Goal: Contribute content: Contribute content

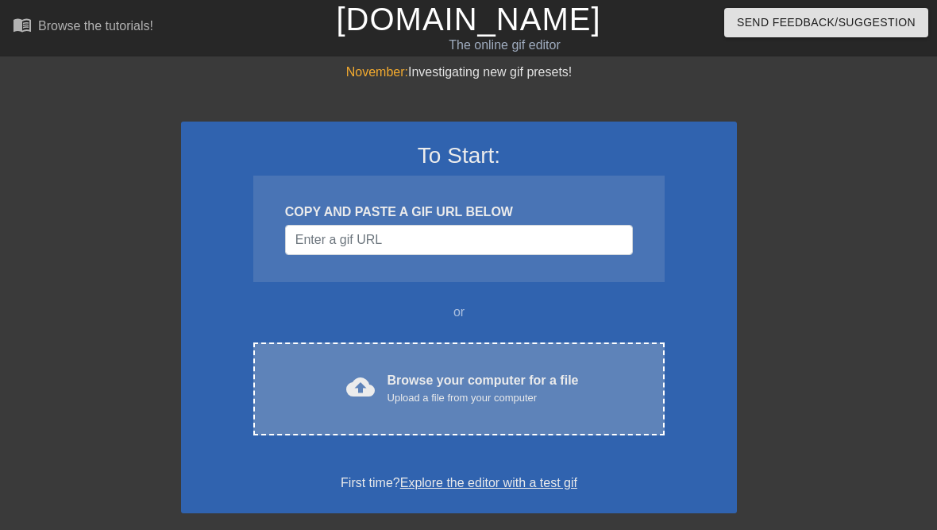
click at [592, 415] on div "cloud_upload Browse your computer for a file Upload a file from your computer C…" at bounding box center [458, 388] width 411 height 93
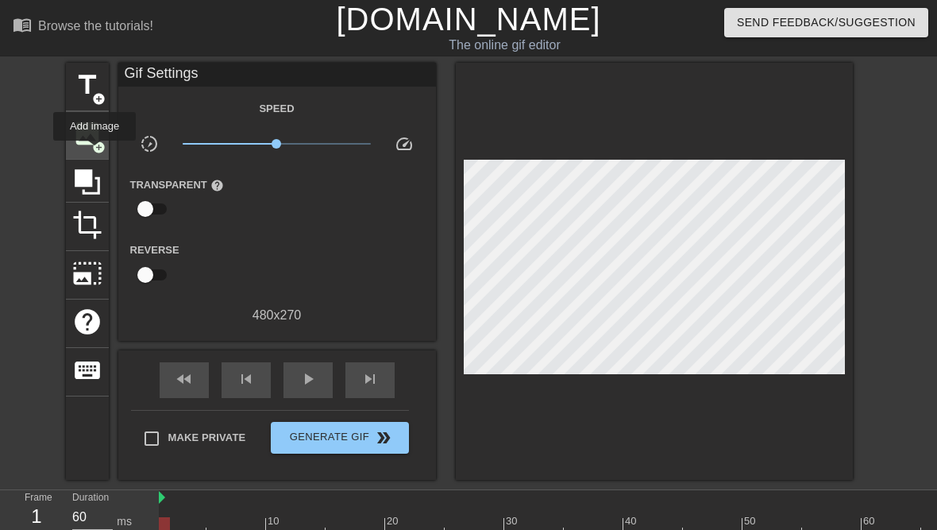
click at [96, 152] on div "image add_circle" at bounding box center [87, 135] width 43 height 48
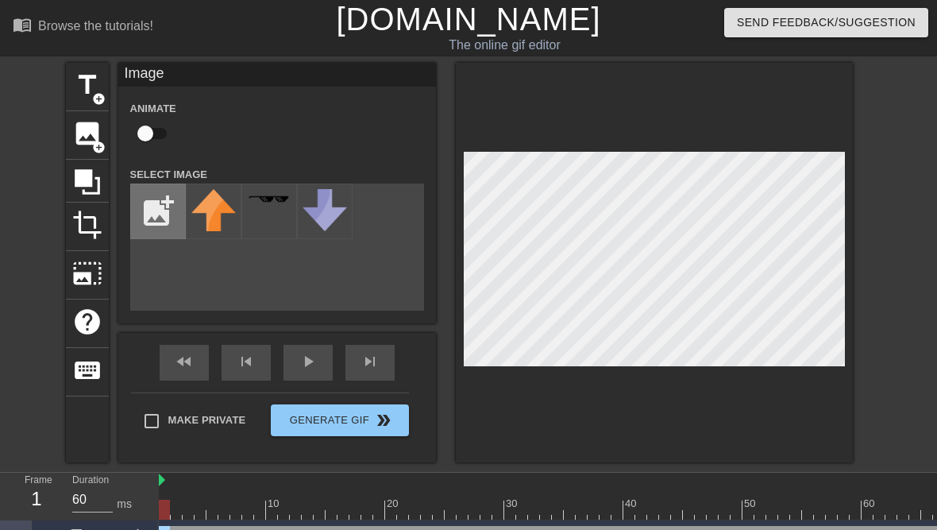
click at [176, 203] on input "file" at bounding box center [158, 211] width 54 height 54
click at [149, 203] on input "file" at bounding box center [158, 211] width 54 height 54
type input "C:\fakepath\1000068868.png"
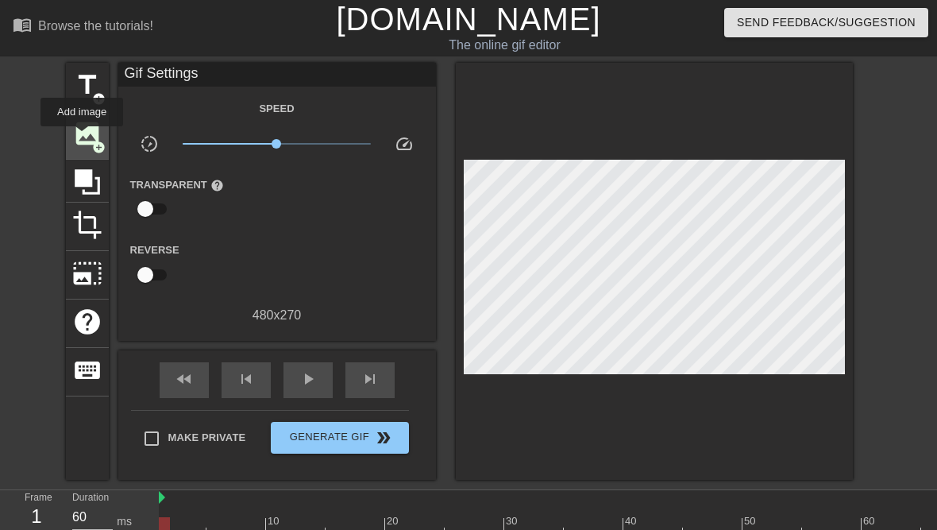
click at [83, 137] on span "image" at bounding box center [87, 133] width 30 height 30
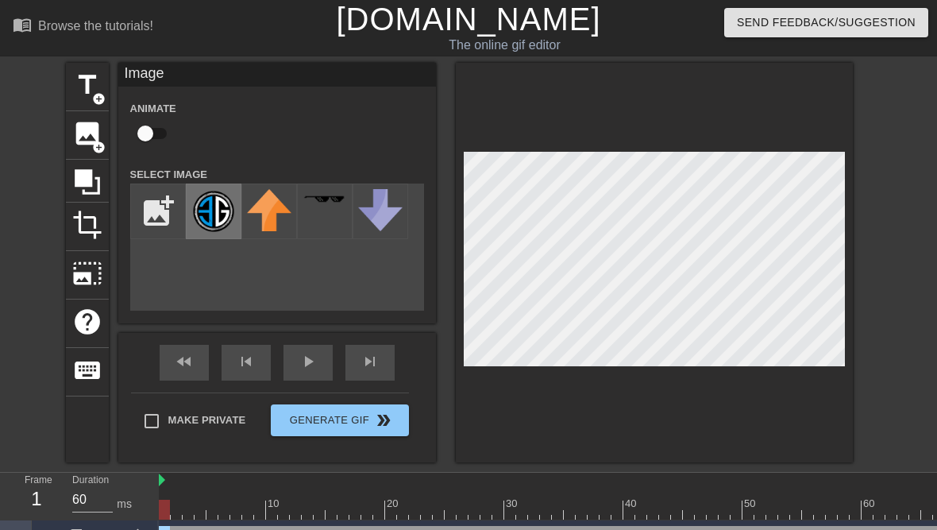
click at [214, 202] on img at bounding box center [213, 211] width 44 height 44
click at [396, 499] on div "20" at bounding box center [394, 504] width 14 height 16
click at [708, 494] on div at bounding box center [713, 498] width 12 height 20
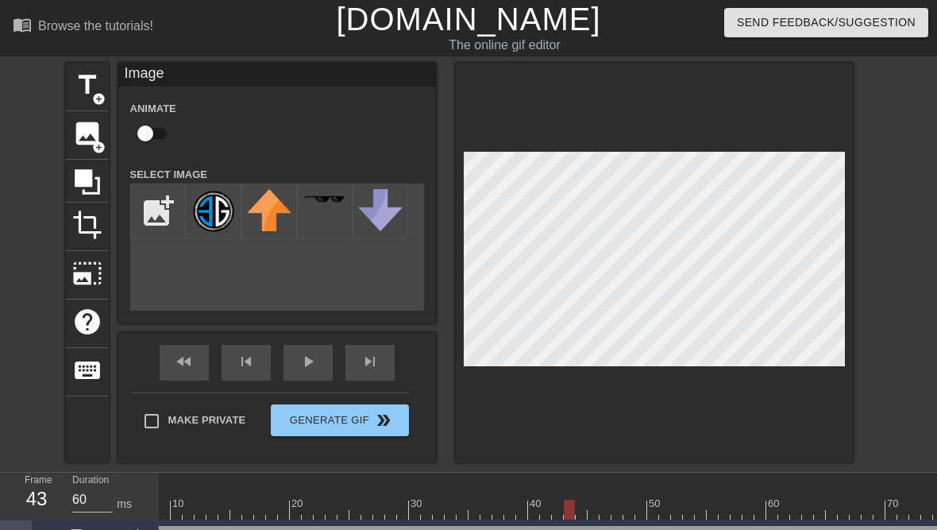
scroll to position [0, 109]
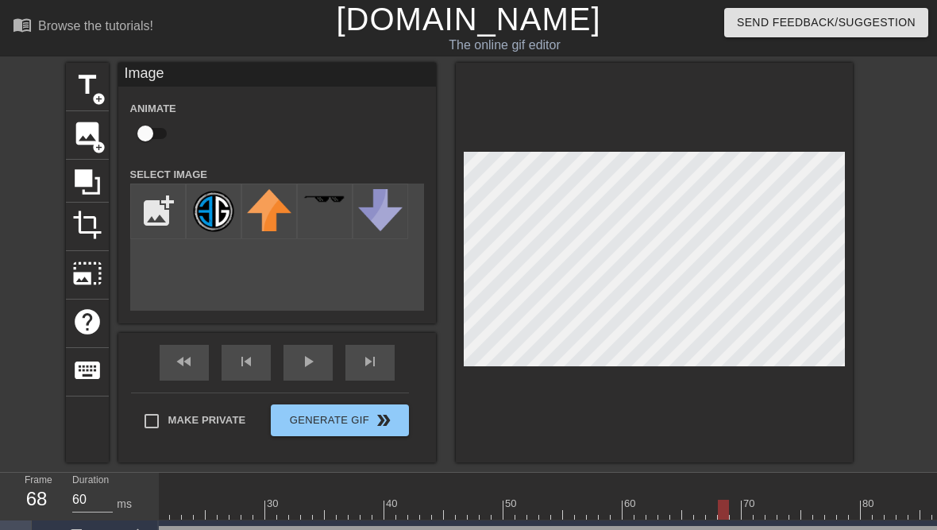
click at [643, 498] on div at bounding box center [644, 498] width 12 height 20
click at [626, 501] on div at bounding box center [799, 510] width 2180 height 20
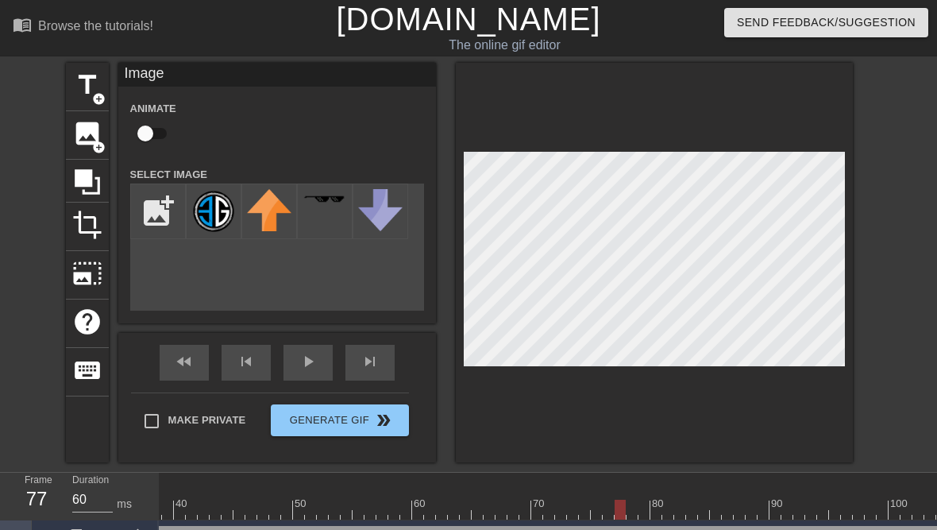
click at [635, 511] on div at bounding box center [799, 510] width 2180 height 20
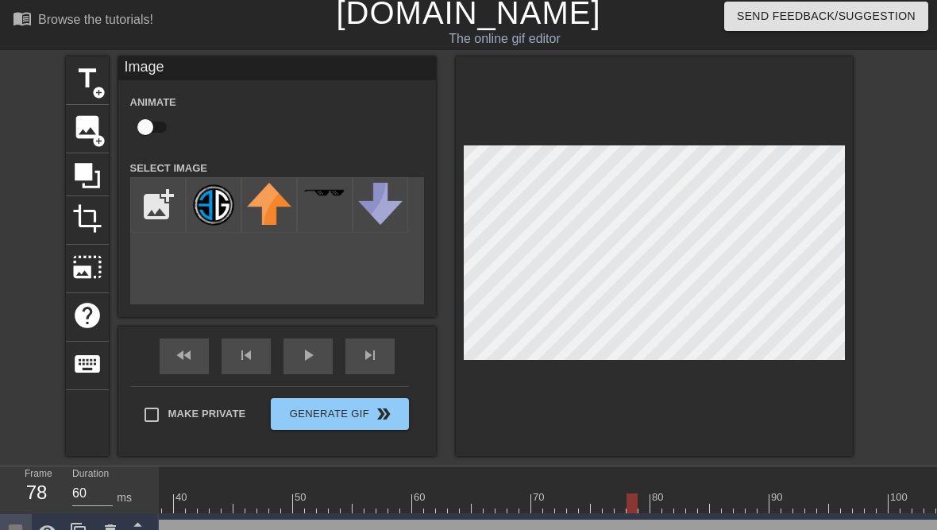
scroll to position [6, 0]
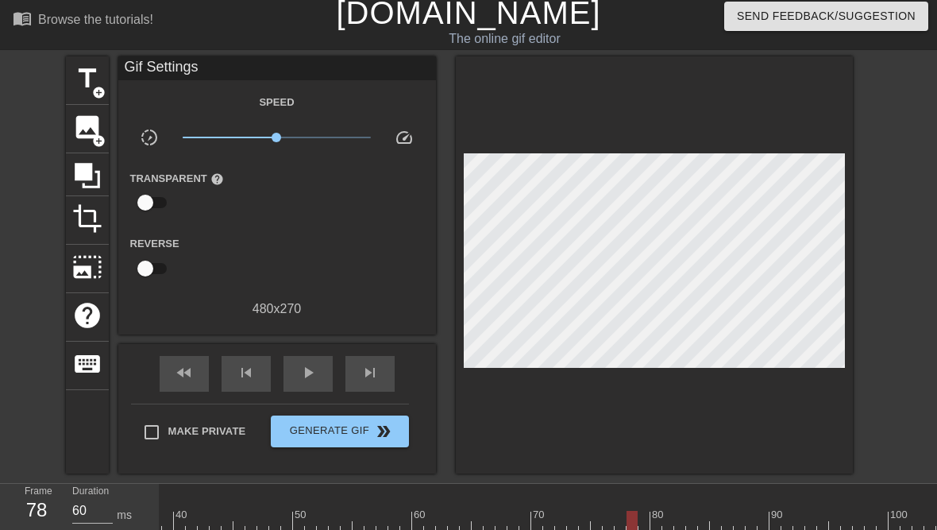
click at [650, 518] on div at bounding box center [799, 521] width 2180 height 20
click at [678, 517] on div at bounding box center [799, 521] width 2180 height 20
click at [705, 517] on div at bounding box center [799, 521] width 2180 height 20
click at [738, 513] on div at bounding box center [799, 521] width 2180 height 20
click at [769, 513] on div at bounding box center [799, 521] width 2180 height 20
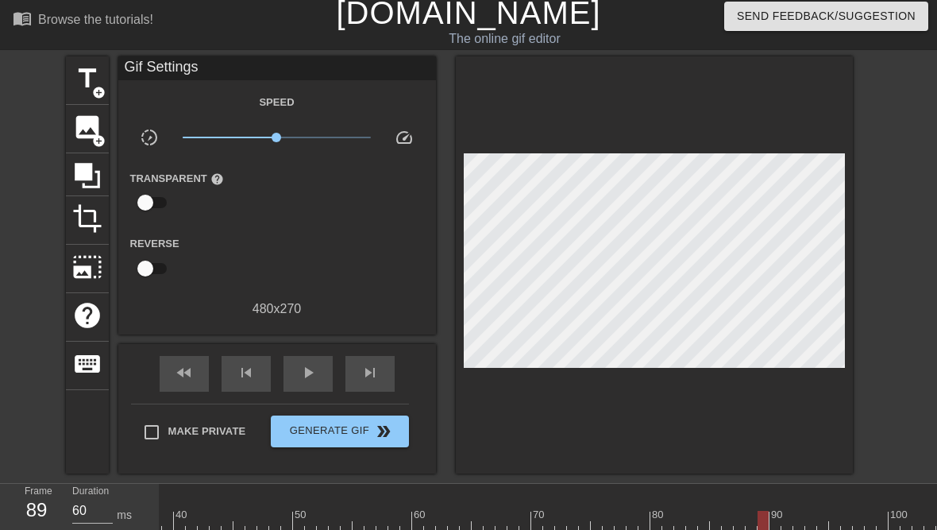
click at [794, 517] on div at bounding box center [799, 521] width 2180 height 20
click at [708, 516] on div at bounding box center [637, 521] width 2180 height 20
click at [737, 525] on div at bounding box center [637, 521] width 2180 height 20
click at [785, 508] on div at bounding box center [779, 510] width 12 height 20
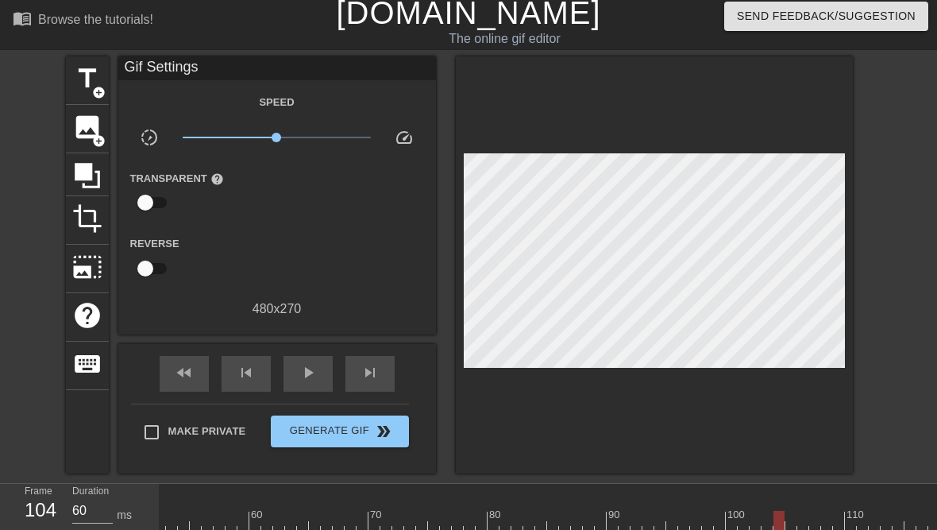
click at [764, 521] on div at bounding box center [637, 521] width 2180 height 20
click at [750, 506] on div at bounding box center [756, 510] width 12 height 20
click at [736, 519] on div at bounding box center [637, 521] width 2180 height 20
click at [751, 527] on div at bounding box center [637, 521] width 2180 height 20
click at [742, 521] on div at bounding box center [637, 521] width 2180 height 20
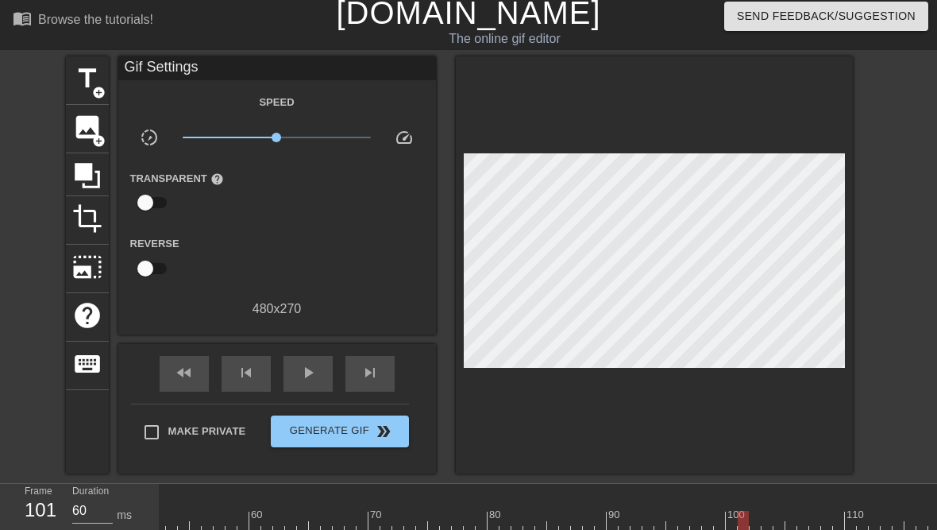
click at [762, 520] on div at bounding box center [637, 521] width 2180 height 20
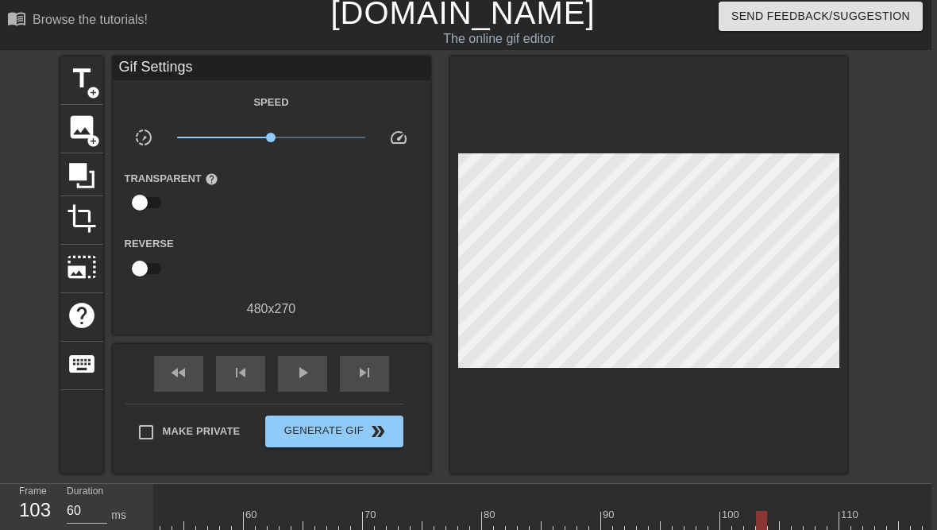
scroll to position [6, 6]
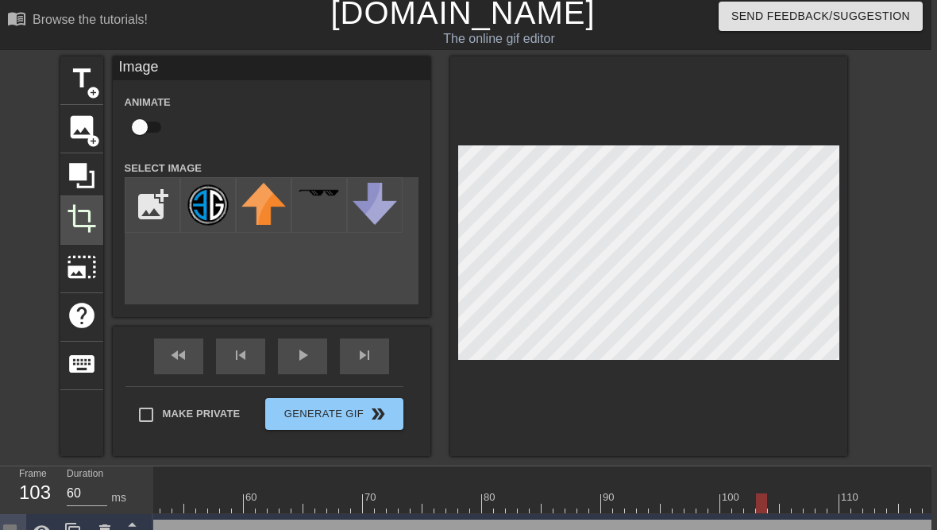
click at [87, 222] on span "crop" at bounding box center [82, 218] width 30 height 30
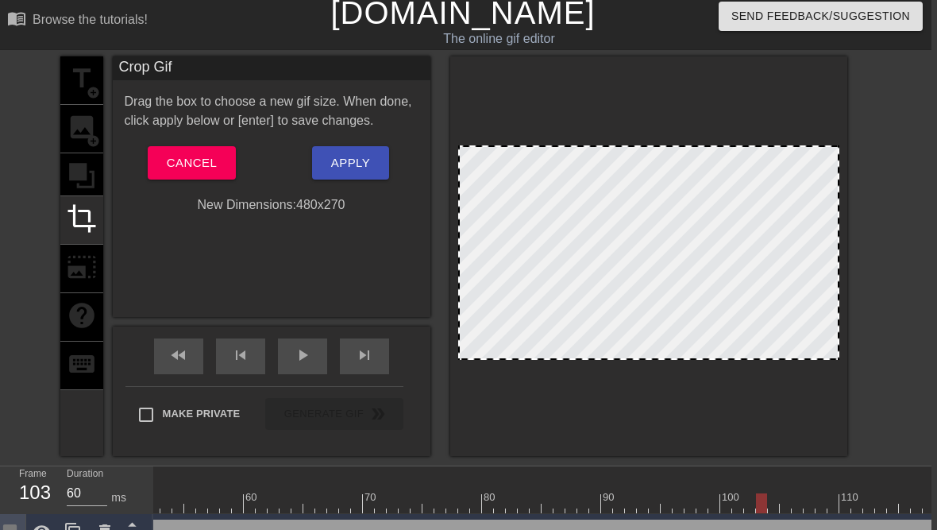
click at [179, 141] on div "Drag the box to choose a new gif size. When done, click apply below or [enter] …" at bounding box center [272, 153] width 294 height 122
click at [181, 162] on span "Cancel" at bounding box center [192, 162] width 50 height 21
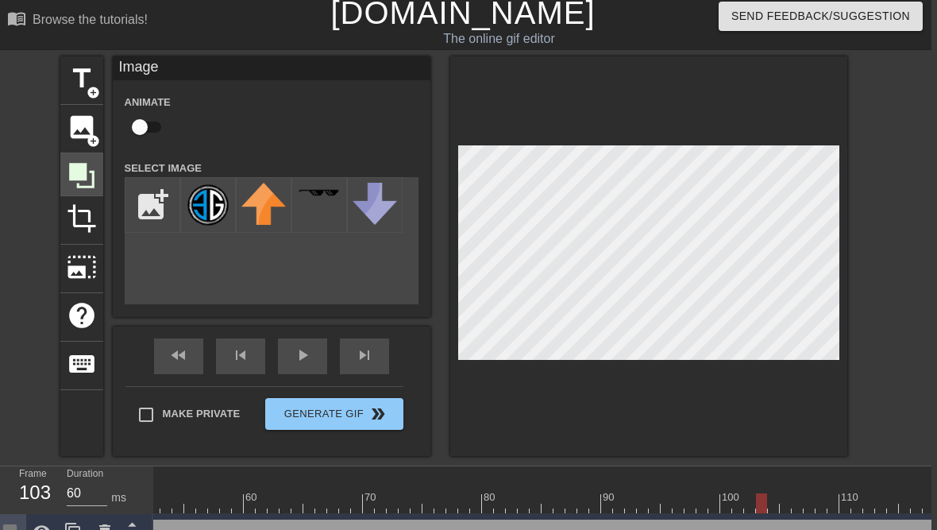
click at [83, 182] on icon at bounding box center [82, 175] width 30 height 30
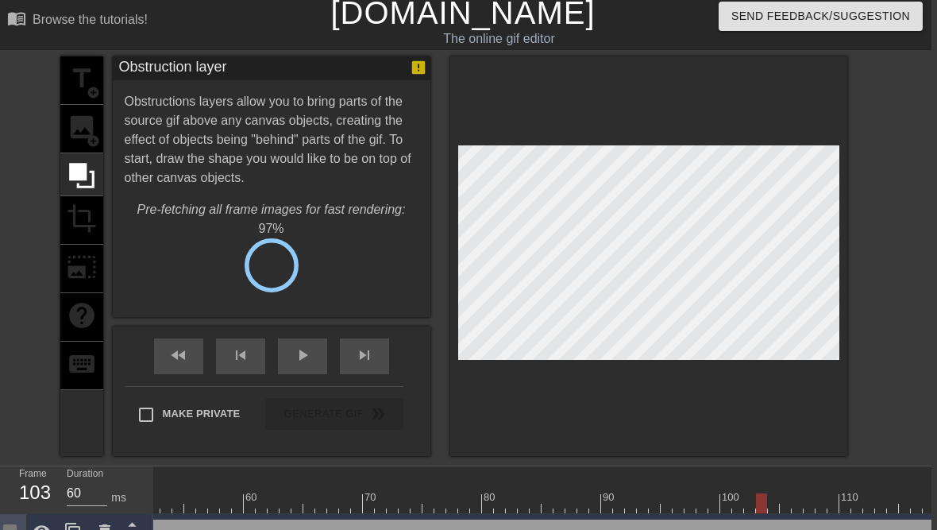
click at [80, 226] on div "title add_circle image add_circle crop photo_size_select_large help keyboard" at bounding box center [81, 255] width 43 height 399
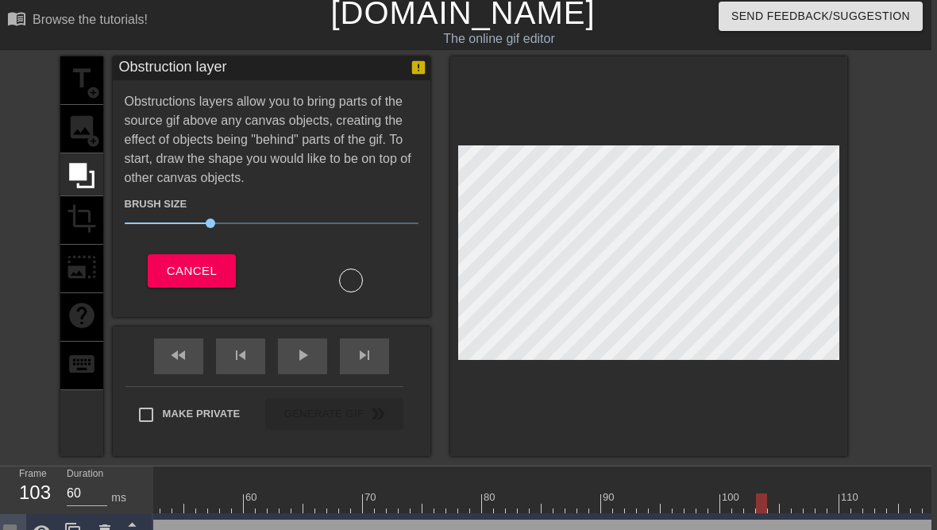
click at [75, 272] on div "title add_circle image add_circle crop photo_size_select_large help keyboard" at bounding box center [81, 255] width 43 height 399
click at [154, 285] on button "Cancel" at bounding box center [192, 270] width 88 height 33
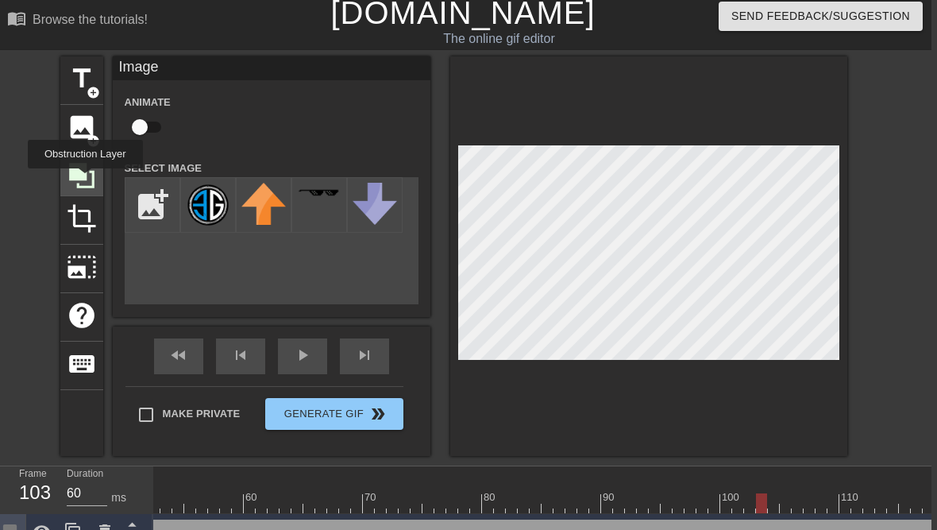
click at [87, 179] on icon at bounding box center [82, 175] width 30 height 30
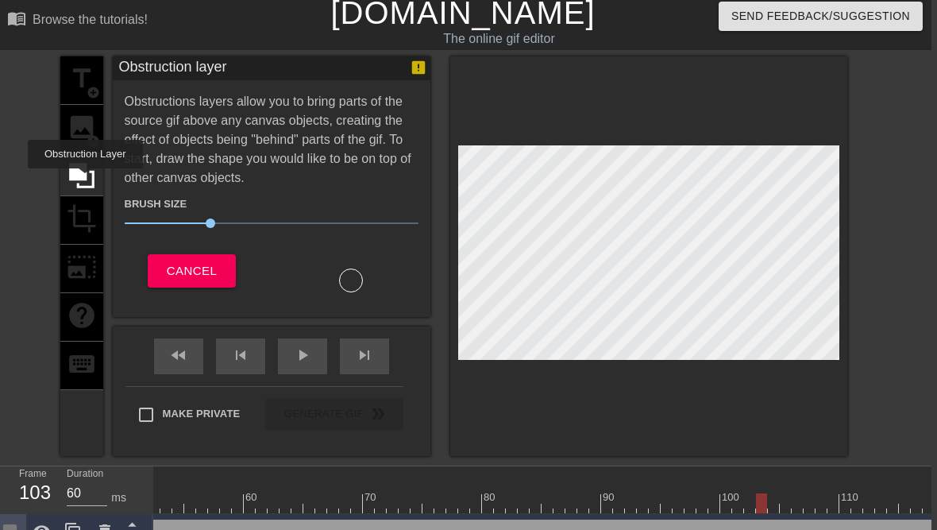
click at [174, 268] on span "Cancel" at bounding box center [192, 270] width 50 height 21
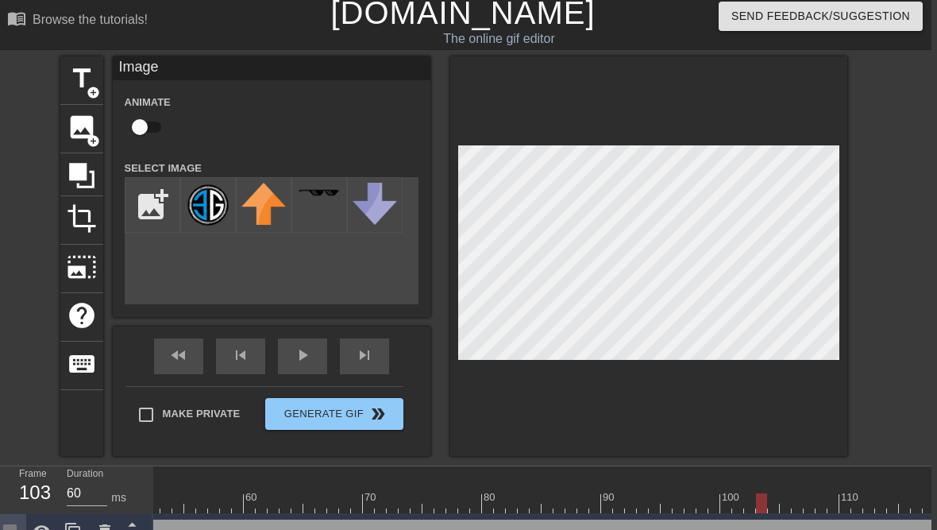
click at [820, 502] on div at bounding box center [631, 503] width 2180 height 20
click at [847, 503] on div at bounding box center [631, 503] width 2180 height 20
click at [872, 492] on div at bounding box center [869, 492] width 12 height 20
click at [656, 503] on div at bounding box center [395, 503] width 2180 height 20
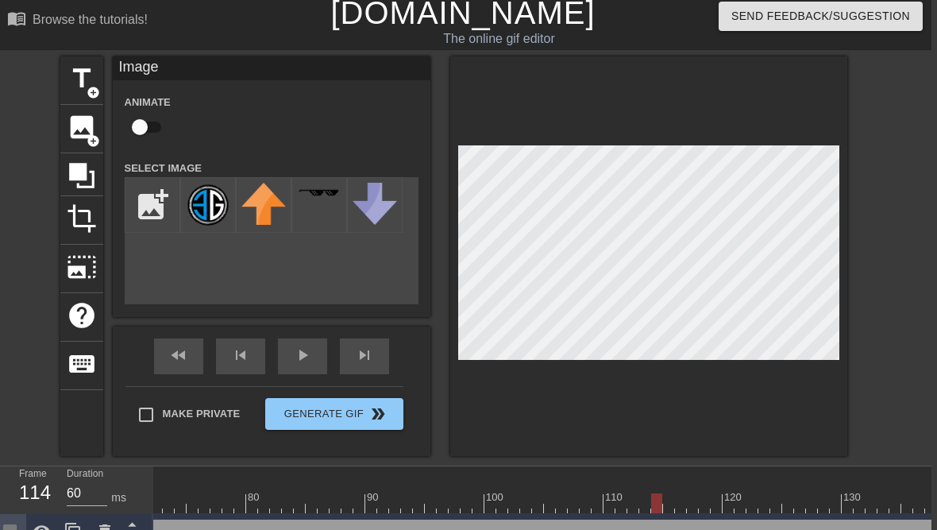
click at [676, 505] on div at bounding box center [395, 503] width 2180 height 20
click at [701, 502] on div at bounding box center [395, 503] width 2180 height 20
click at [731, 498] on div at bounding box center [395, 503] width 2180 height 20
click at [753, 502] on div at bounding box center [395, 503] width 2180 height 20
click at [774, 498] on div at bounding box center [395, 503] width 2180 height 20
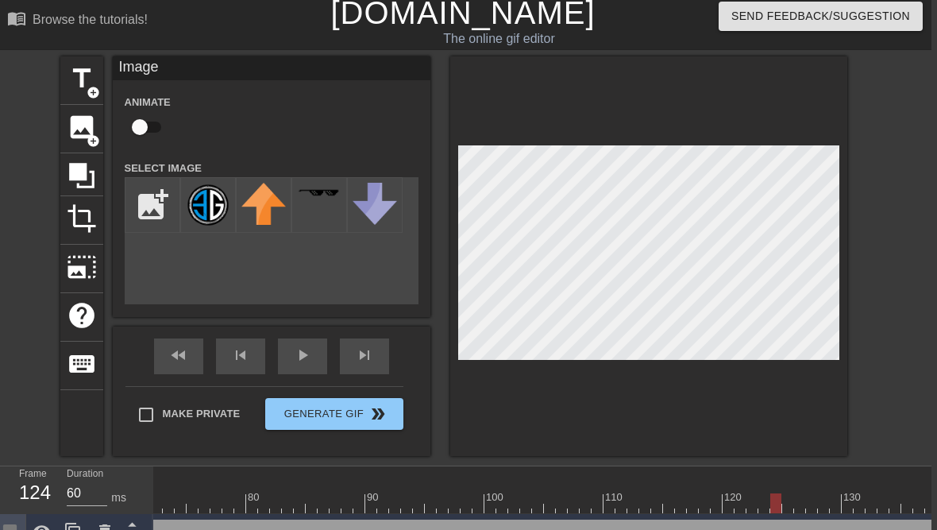
click at [788, 504] on div at bounding box center [395, 503] width 2180 height 20
click at [801, 504] on div at bounding box center [395, 503] width 2180 height 20
click at [827, 503] on div at bounding box center [395, 503] width 2180 height 20
click at [847, 505] on div at bounding box center [395, 503] width 2180 height 20
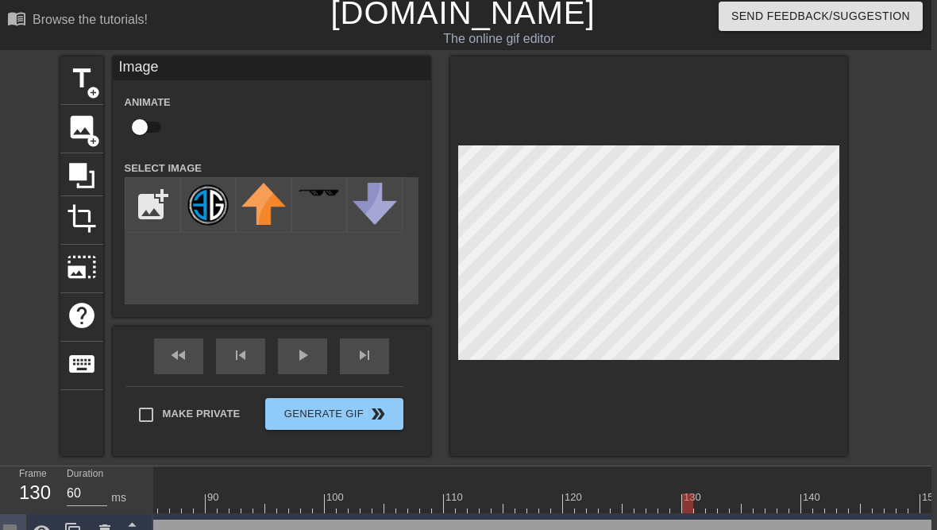
click at [725, 500] on div at bounding box center [236, 503] width 2180 height 20
click at [750, 502] on div at bounding box center [236, 503] width 2180 height 20
click at [777, 500] on div at bounding box center [236, 503] width 2180 height 20
click at [807, 499] on div at bounding box center [236, 503] width 2180 height 20
click at [830, 500] on div at bounding box center [236, 503] width 2180 height 20
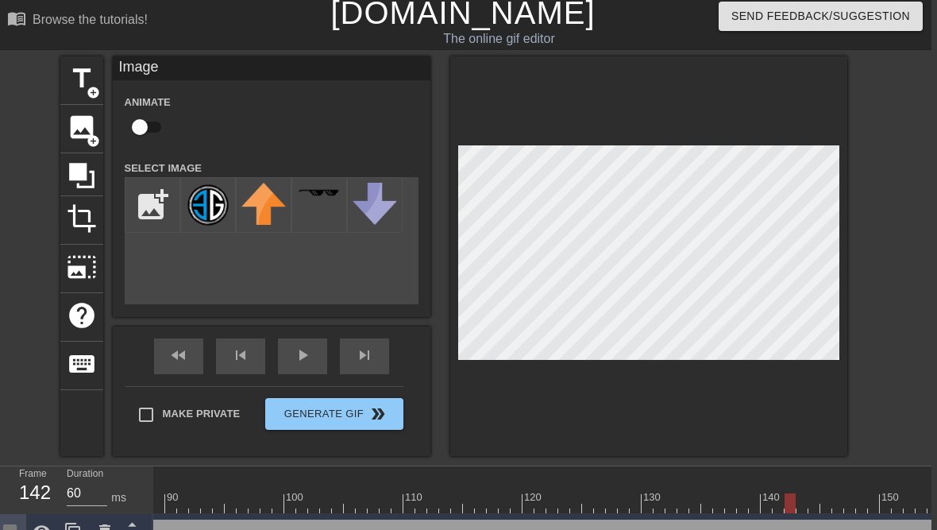
scroll to position [0, 1052]
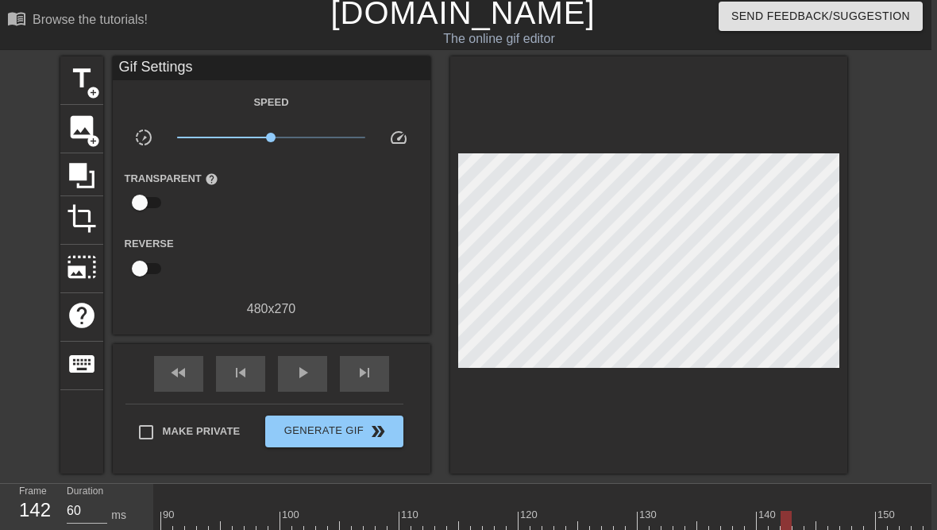
click at [711, 510] on div at bounding box center [712, 515] width 3 height 16
click at [747, 515] on div at bounding box center [191, 521] width 2180 height 20
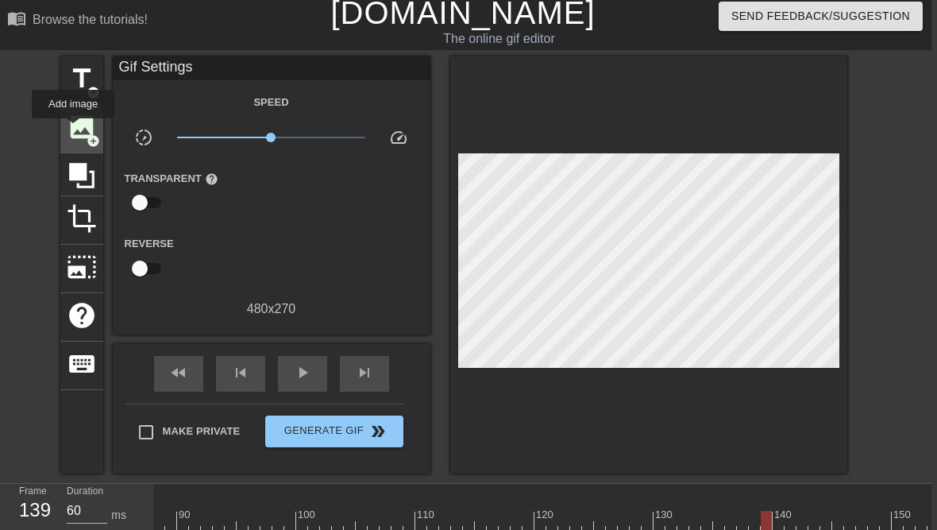
click at [74, 129] on span "image" at bounding box center [82, 127] width 30 height 30
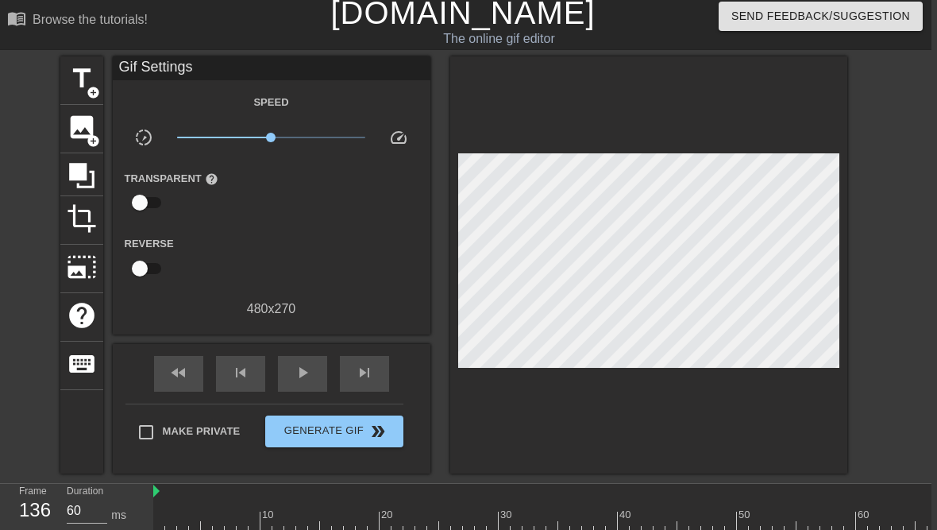
click at [168, 509] on div at bounding box center [168, 515] width 3 height 16
click at [154, 510] on div at bounding box center [159, 510] width 12 height 20
click at [69, 127] on span "image" at bounding box center [82, 127] width 30 height 30
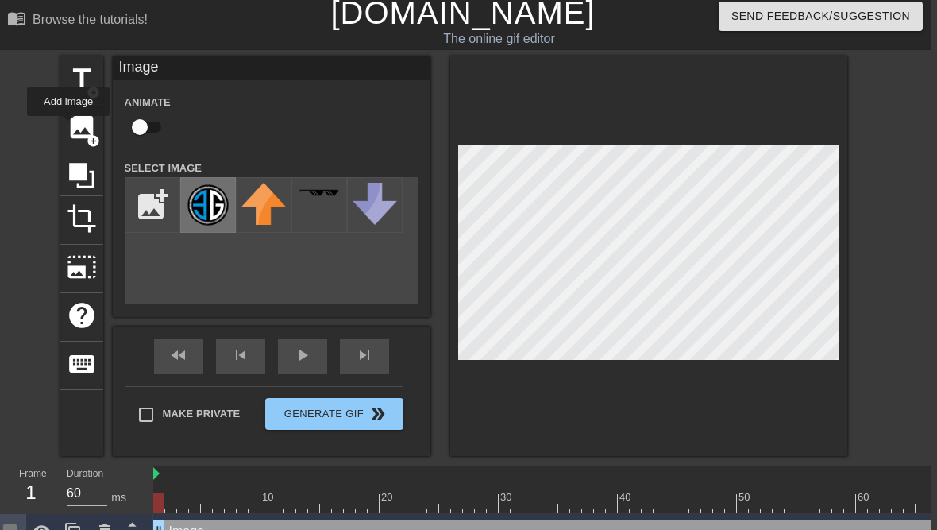
click at [205, 204] on img at bounding box center [208, 205] width 44 height 44
click at [143, 114] on input "checkbox" at bounding box center [140, 127] width 91 height 30
click at [151, 132] on input "checkbox" at bounding box center [155, 127] width 91 height 30
checkbox input "false"
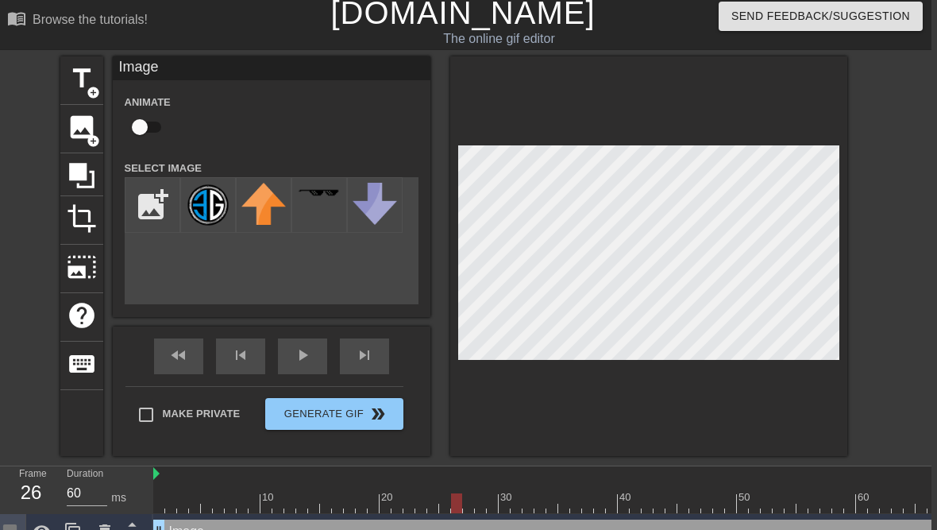
click at [566, 503] on div at bounding box center [563, 503] width 11 height 20
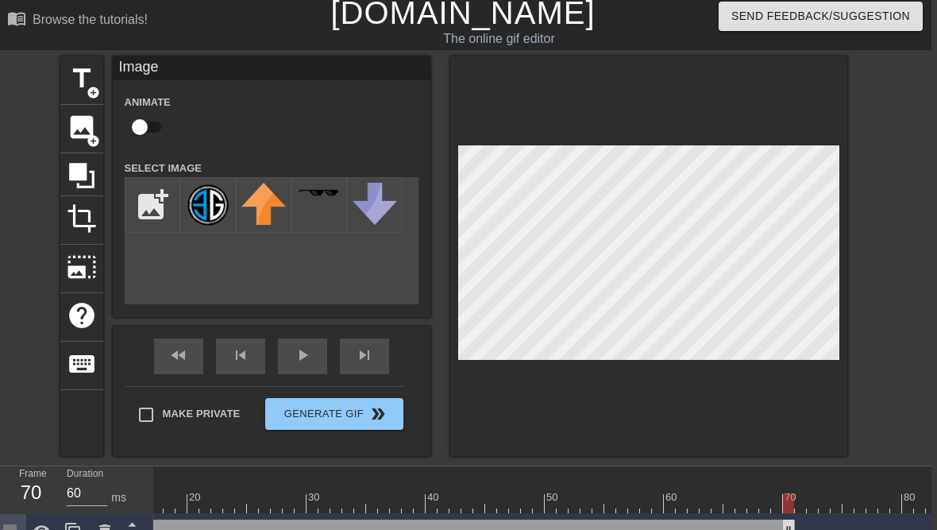
scroll to position [0, 184]
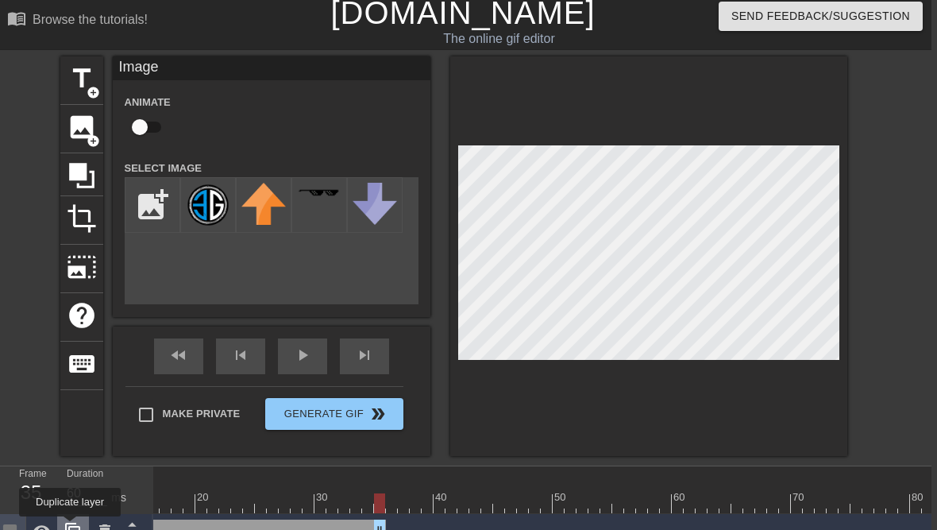
click at [71, 527] on icon at bounding box center [72, 531] width 15 height 17
click at [132, 517] on icon at bounding box center [132, 524] width 20 height 20
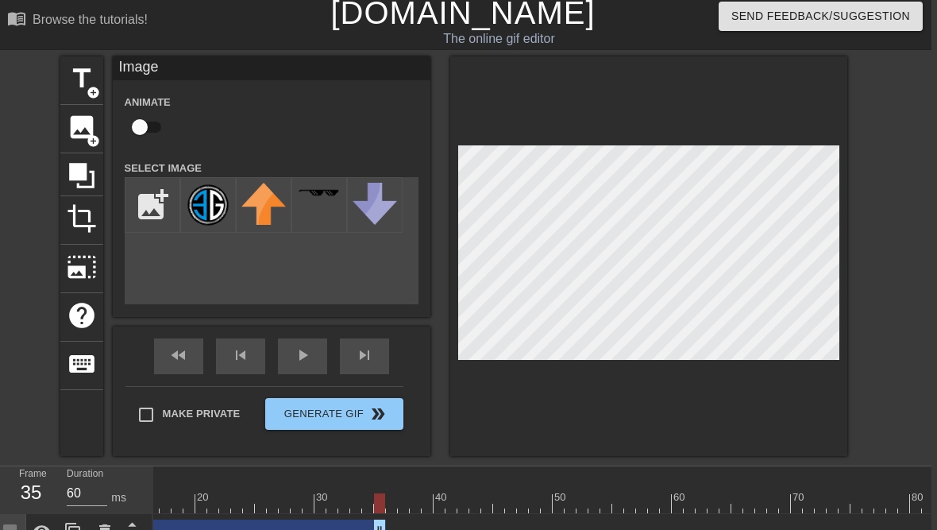
click at [184, 523] on div "Image drag_handle drag_handle" at bounding box center [177, 531] width 417 height 24
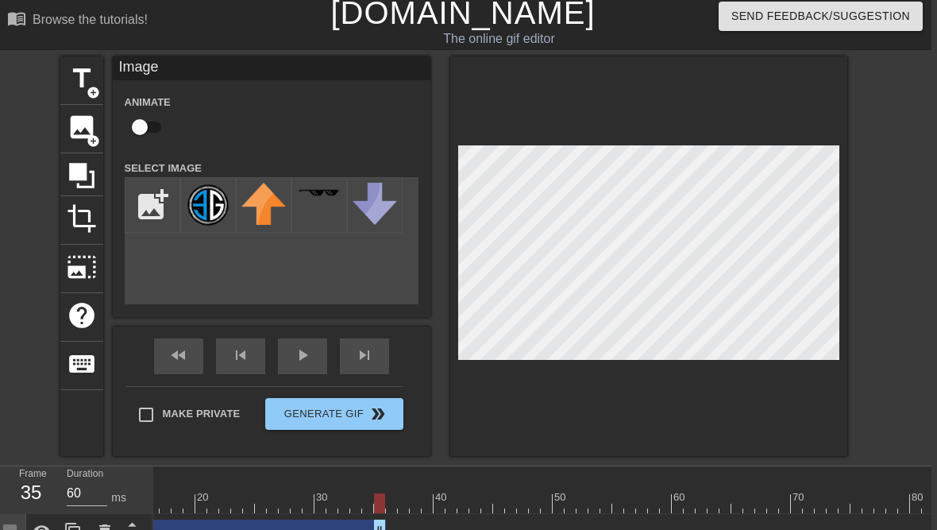
click at [310, 529] on div "Image drag_handle drag_handle" at bounding box center [177, 531] width 417 height 24
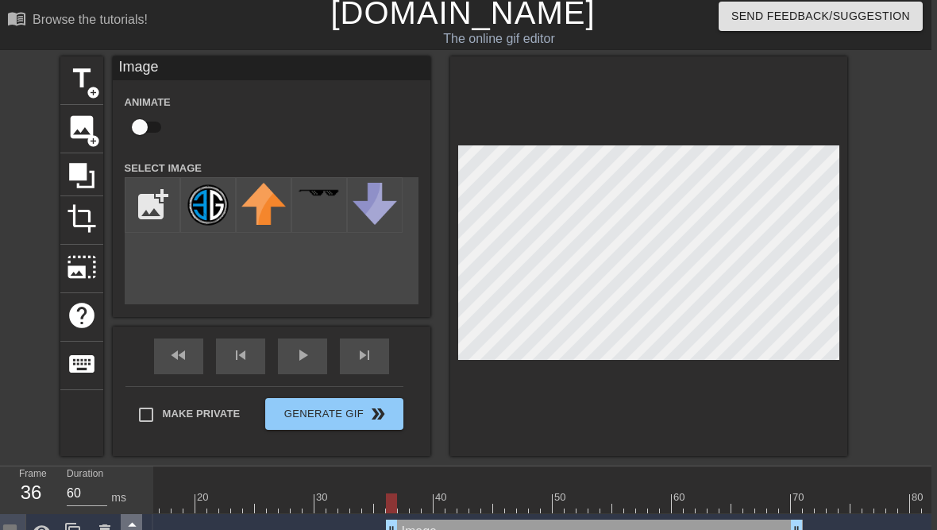
click at [125, 519] on icon at bounding box center [132, 524] width 20 height 20
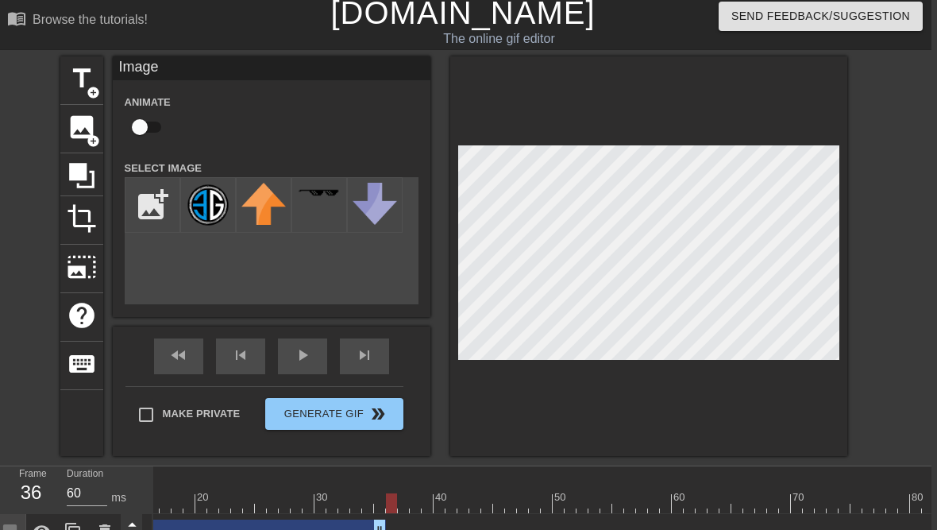
click at [129, 519] on icon at bounding box center [132, 524] width 20 height 20
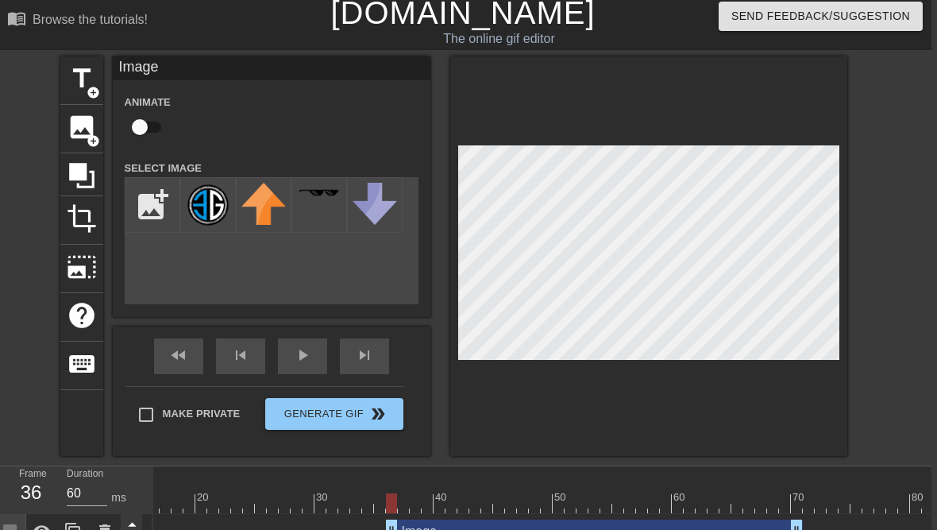
click at [129, 523] on icon at bounding box center [132, 524] width 20 height 20
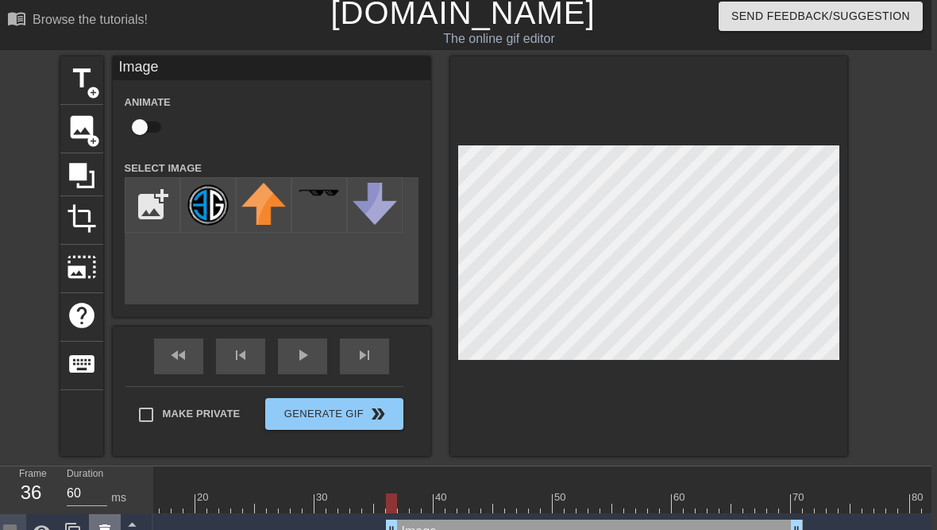
click at [95, 529] on icon at bounding box center [104, 531] width 19 height 19
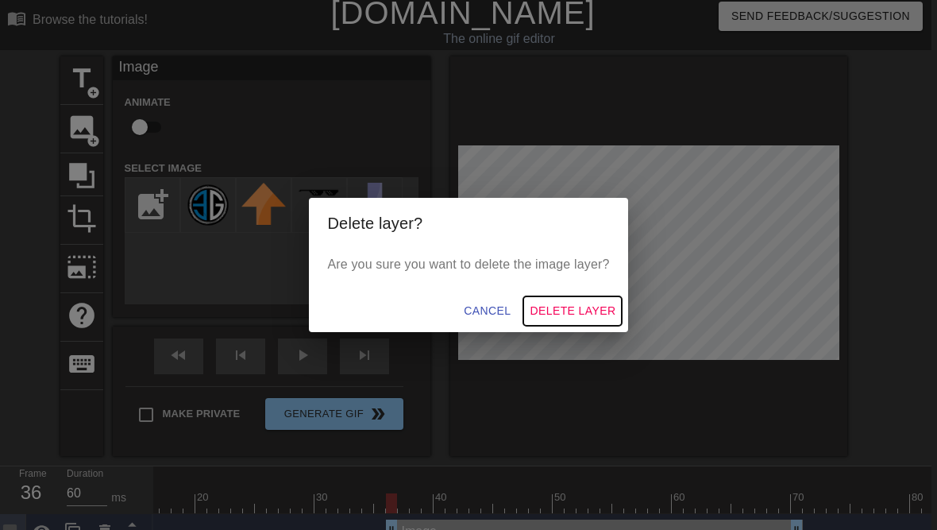
click at [604, 321] on span "Delete Layer" at bounding box center [573, 311] width 86 height 20
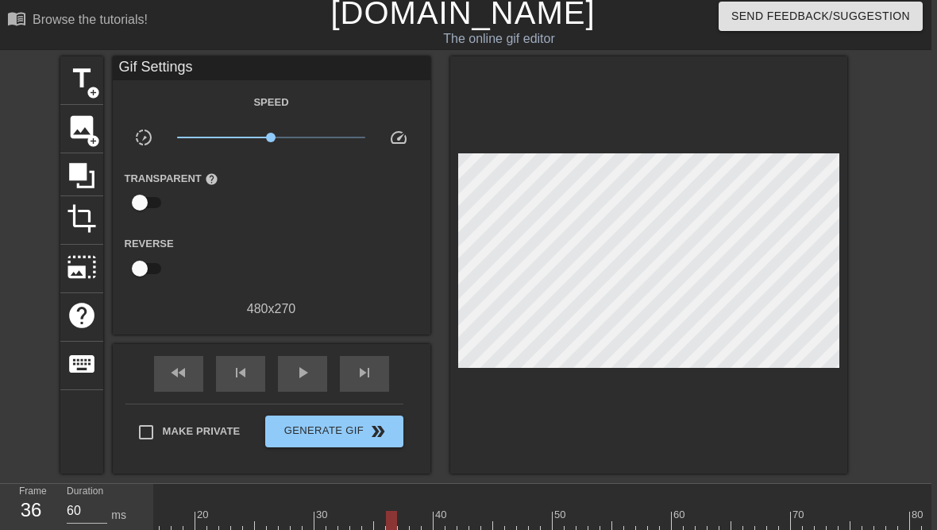
scroll to position [46, 5]
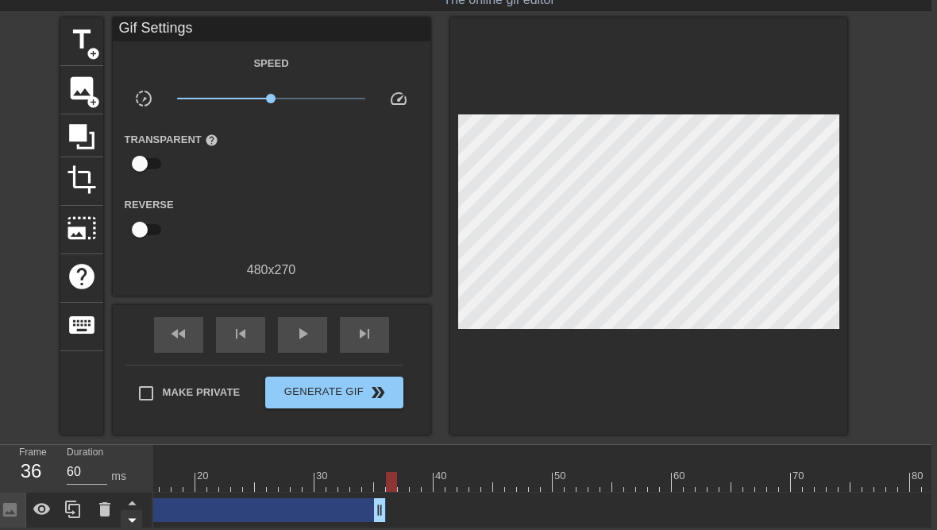
click at [125, 519] on icon at bounding box center [133, 520] width 20 height 20
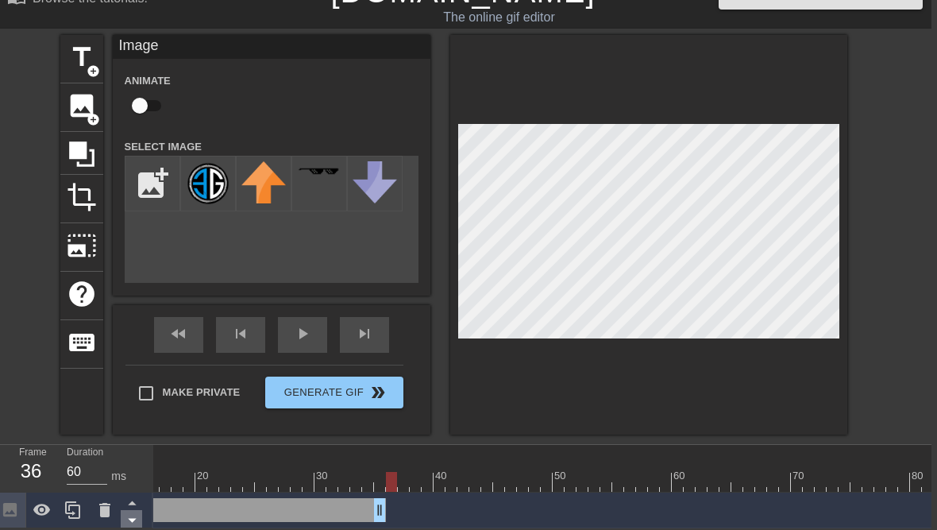
scroll to position [29, 6]
click at [130, 498] on icon at bounding box center [132, 502] width 20 height 20
click at [126, 493] on icon at bounding box center [132, 502] width 20 height 20
click at [125, 493] on icon at bounding box center [132, 502] width 20 height 20
click at [125, 523] on icon at bounding box center [132, 520] width 20 height 20
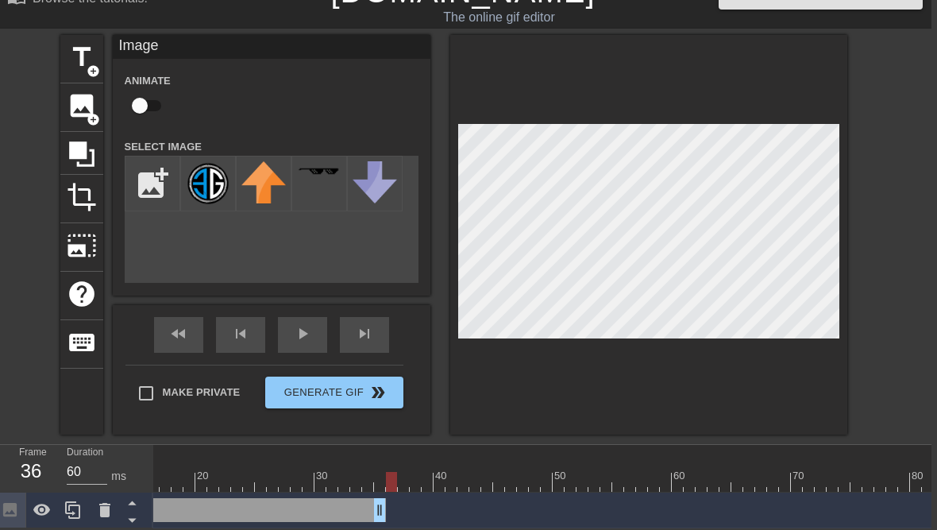
click at [181, 501] on div "Image drag_handle drag_handle" at bounding box center [177, 510] width 417 height 24
click at [218, 183] on img at bounding box center [208, 183] width 44 height 44
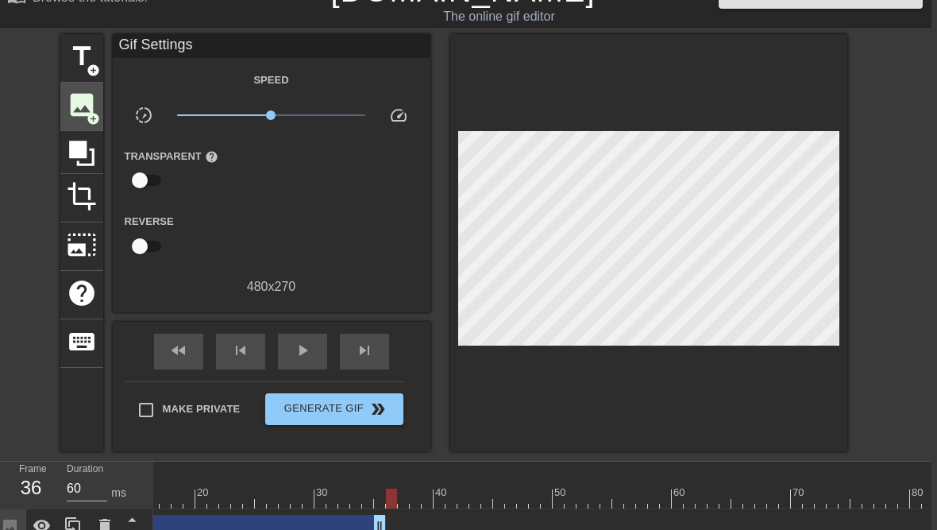
click at [71, 98] on span "image" at bounding box center [82, 105] width 30 height 30
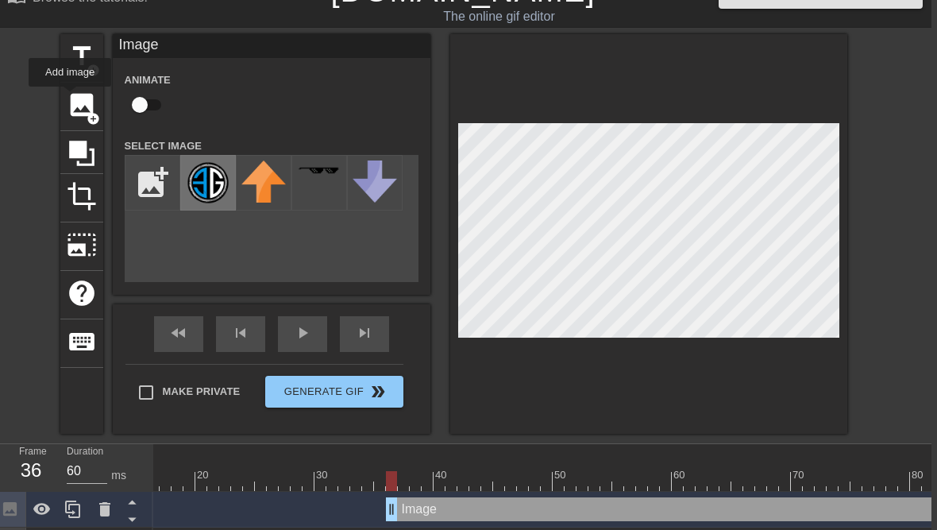
click at [205, 179] on img at bounding box center [208, 182] width 44 height 44
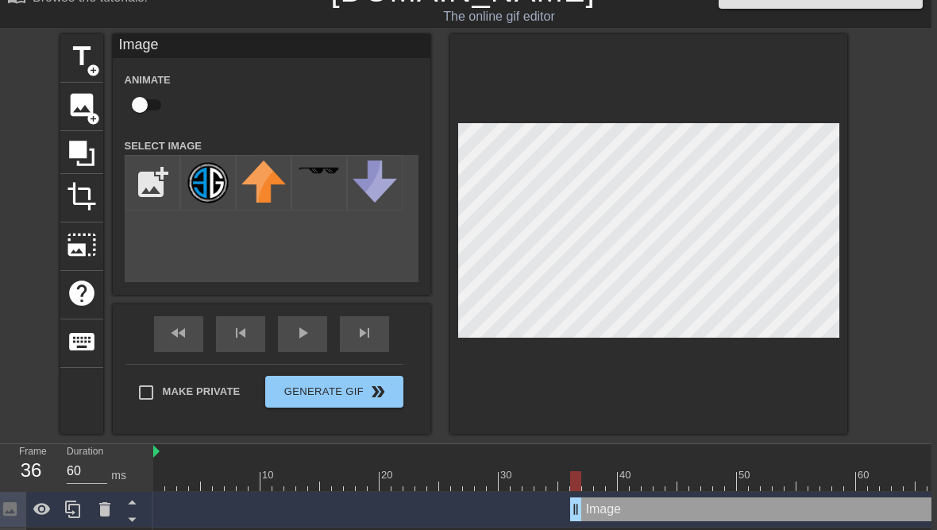
scroll to position [0, 0]
click at [303, 347] on div "play_arrow" at bounding box center [302, 334] width 49 height 36
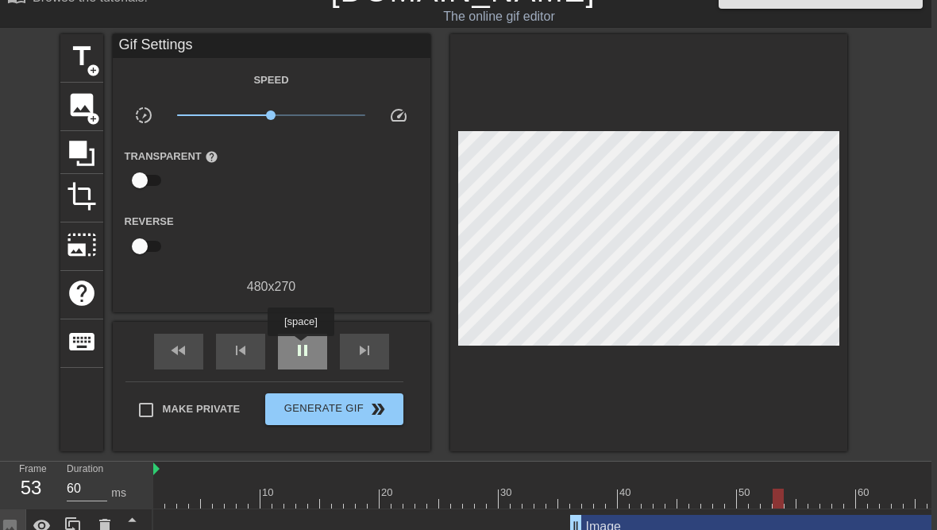
click at [295, 348] on span "pause" at bounding box center [302, 350] width 19 height 19
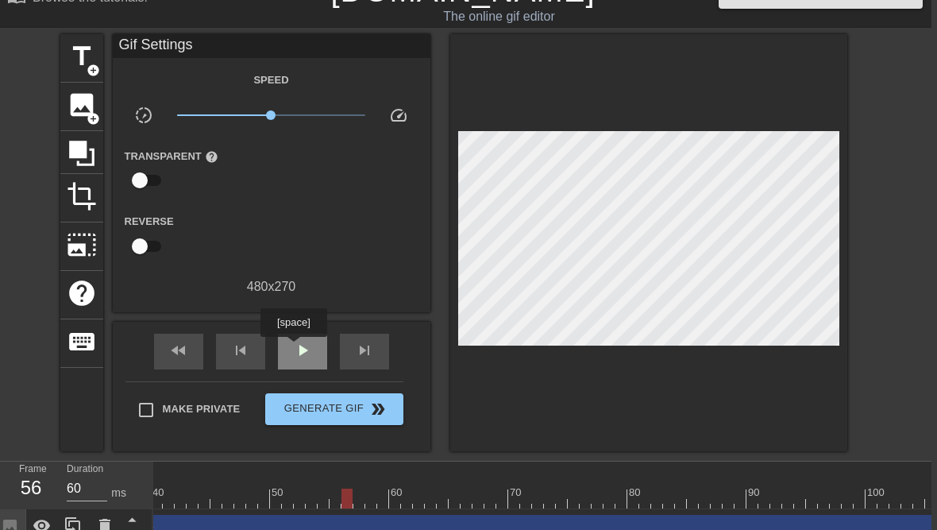
scroll to position [0, 460]
click at [407, 499] on div at bounding box center [783, 498] width 2180 height 20
click at [439, 495] on div at bounding box center [783, 498] width 2180 height 20
click at [469, 499] on div at bounding box center [783, 498] width 2180 height 20
click at [492, 500] on div at bounding box center [783, 498] width 2180 height 20
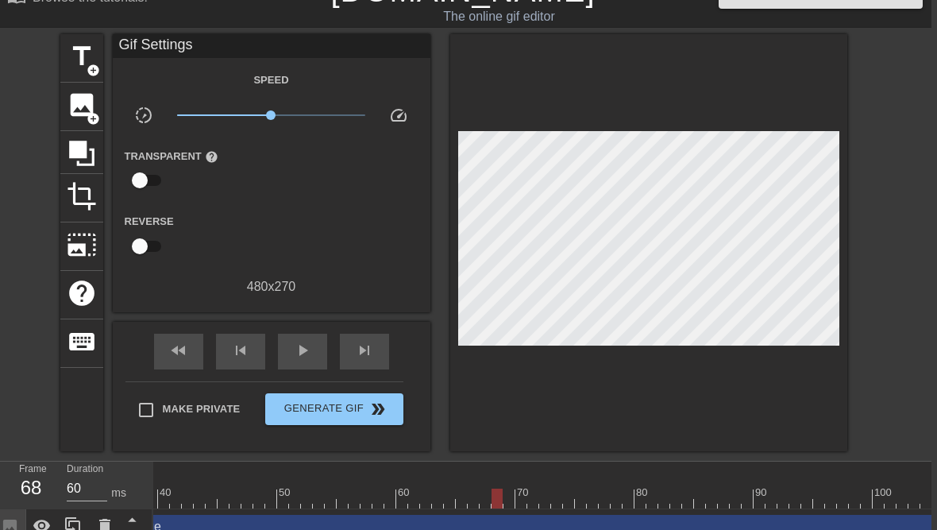
click at [520, 492] on div at bounding box center [783, 498] width 2180 height 20
click at [543, 496] on div at bounding box center [783, 498] width 2180 height 20
click at [573, 501] on div at bounding box center [783, 498] width 2180 height 20
click at [582, 503] on div at bounding box center [783, 498] width 2180 height 20
click at [608, 494] on div at bounding box center [783, 498] width 2180 height 20
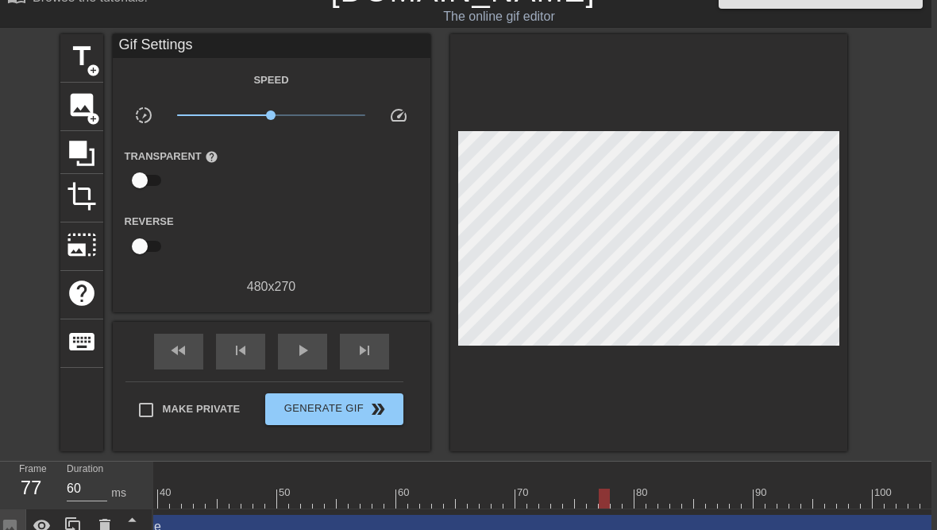
click at [636, 496] on div at bounding box center [783, 498] width 2180 height 20
click at [626, 500] on div at bounding box center [783, 498] width 2180 height 20
click at [620, 500] on div at bounding box center [783, 498] width 2180 height 20
click at [605, 500] on div at bounding box center [783, 498] width 2180 height 20
click at [616, 503] on div at bounding box center [783, 498] width 2180 height 20
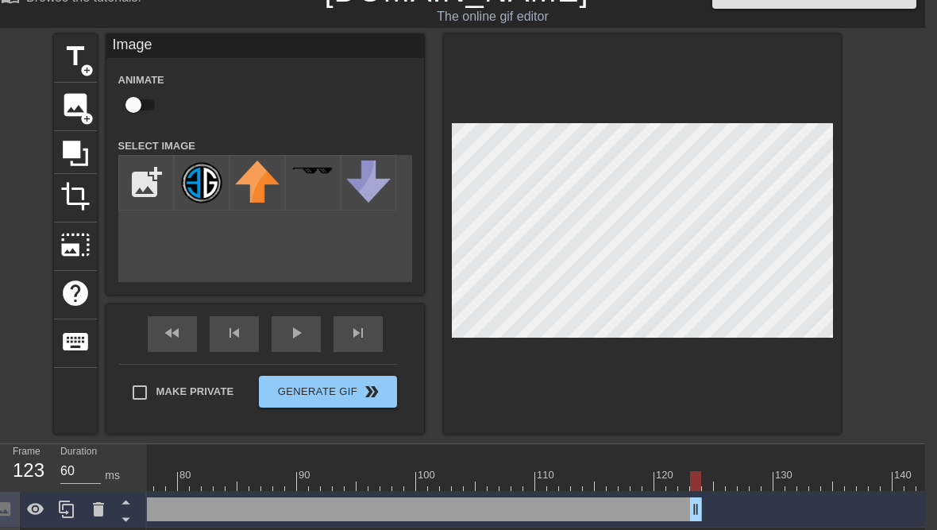
scroll to position [0, 907]
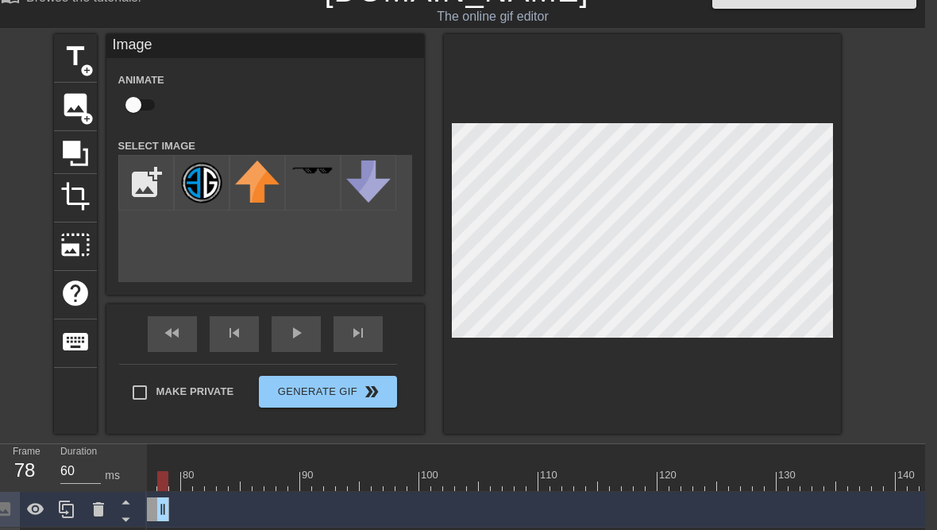
click at [171, 513] on div "Image drag_handle drag_handle" at bounding box center [330, 510] width 2180 height 36
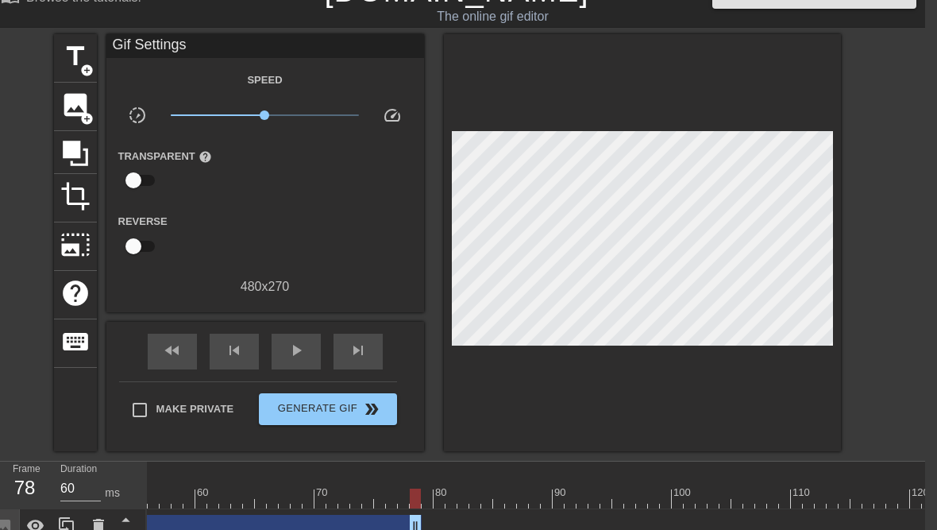
scroll to position [0, 648]
click at [422, 518] on div "Image drag_handle drag_handle" at bounding box center [589, 527] width 2180 height 24
click at [434, 519] on div "Image drag_handle drag_handle" at bounding box center [589, 527] width 2180 height 24
click at [426, 504] on div at bounding box center [589, 498] width 2180 height 20
click at [78, 105] on span "image" at bounding box center [75, 105] width 30 height 30
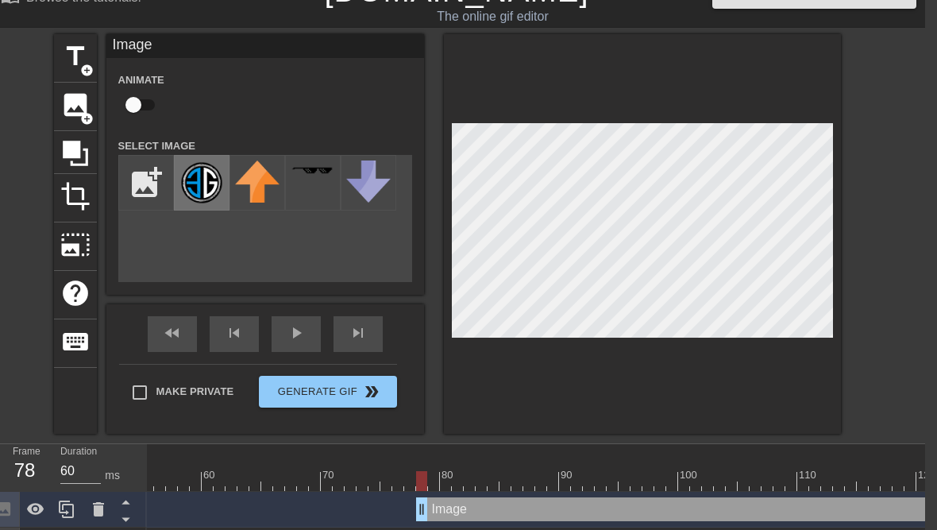
click at [201, 181] on img at bounding box center [201, 182] width 44 height 44
click at [488, 476] on div at bounding box center [589, 481] width 2180 height 20
click at [538, 487] on div at bounding box center [589, 481] width 2180 height 20
click at [576, 488] on div at bounding box center [589, 481] width 2180 height 20
click at [636, 476] on div at bounding box center [589, 481] width 2180 height 20
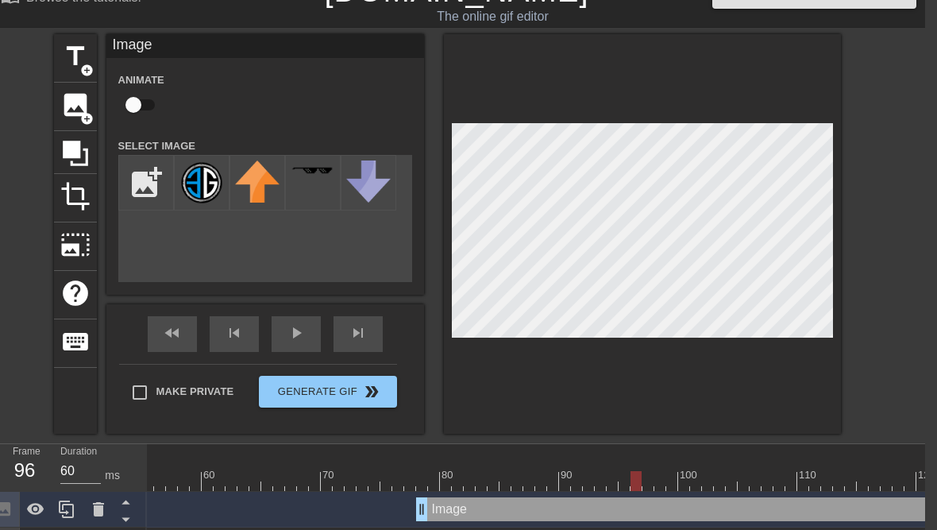
click at [692, 484] on div at bounding box center [589, 481] width 2180 height 20
click at [743, 488] on div at bounding box center [589, 481] width 2180 height 20
click at [729, 481] on div at bounding box center [589, 481] width 2180 height 20
click at [717, 484] on div at bounding box center [589, 481] width 2180 height 20
click at [708, 487] on div at bounding box center [589, 481] width 2180 height 20
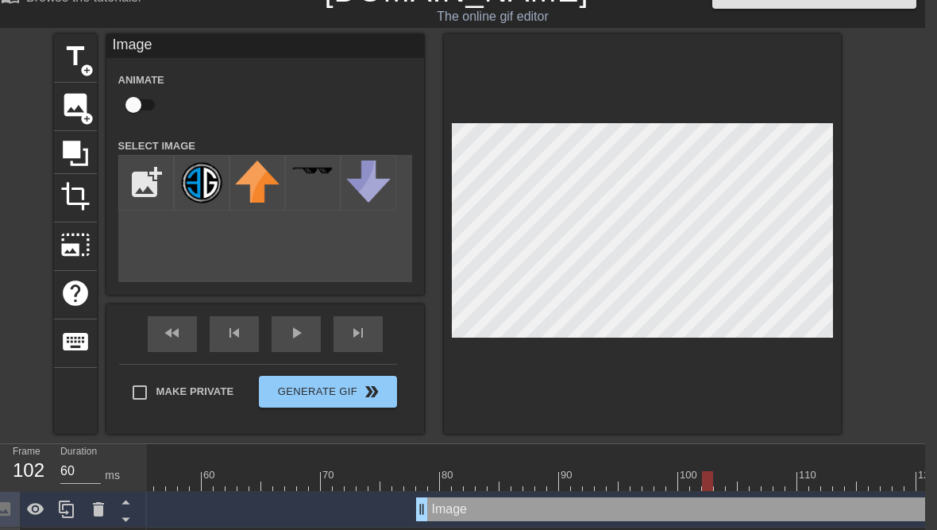
click at [696, 481] on div at bounding box center [589, 481] width 2180 height 20
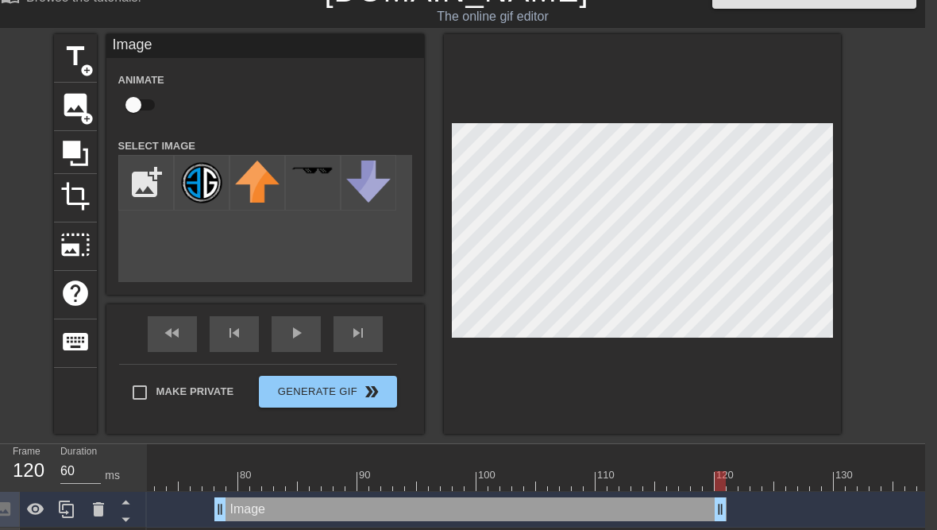
scroll to position [0, 795]
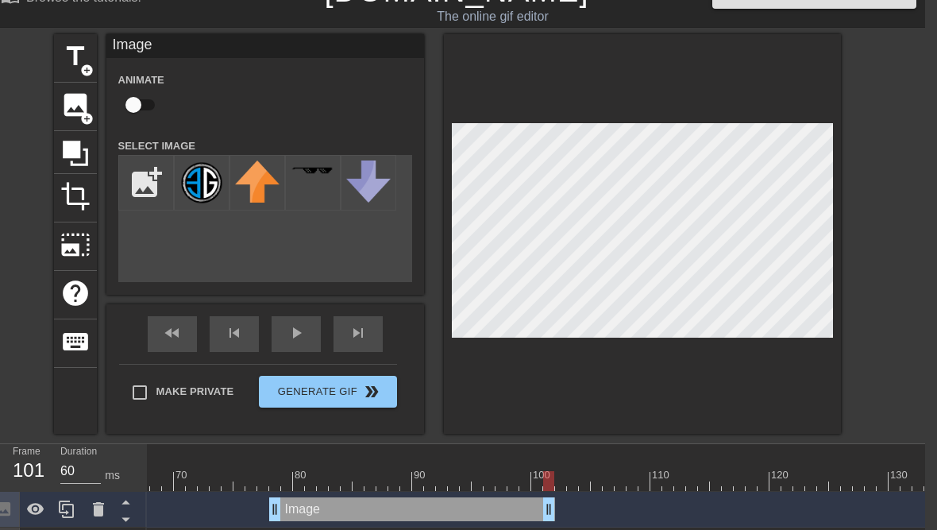
click at [566, 504] on div "10 20 30 40 50 60 70 80 90 100 110 120 130 140 150 160" at bounding box center [536, 521] width 778 height 155
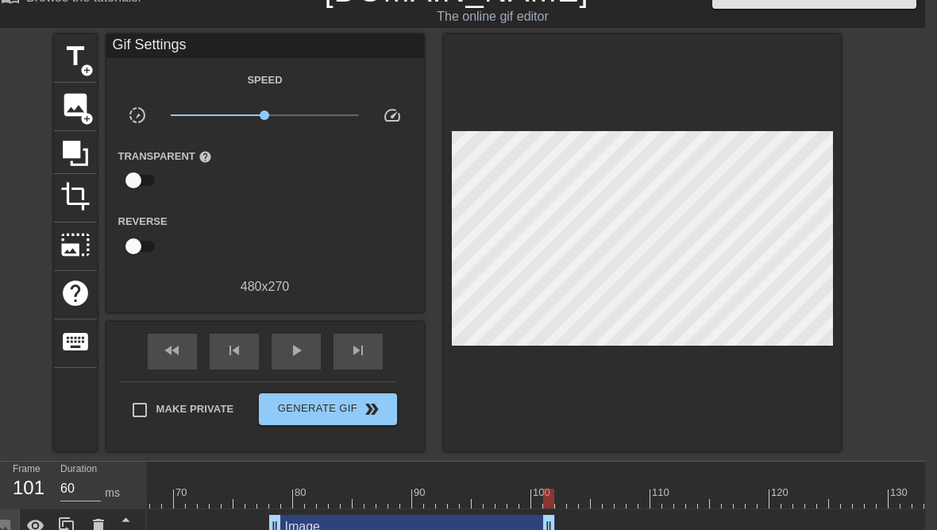
click at [565, 501] on div at bounding box center [442, 498] width 2180 height 20
click at [75, 105] on span "image" at bounding box center [75, 105] width 30 height 30
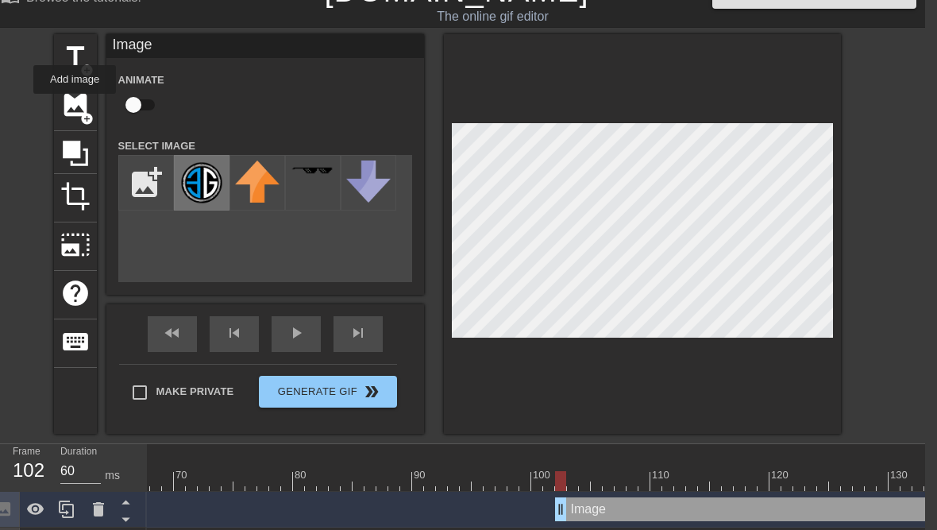
click at [195, 184] on img at bounding box center [201, 182] width 44 height 44
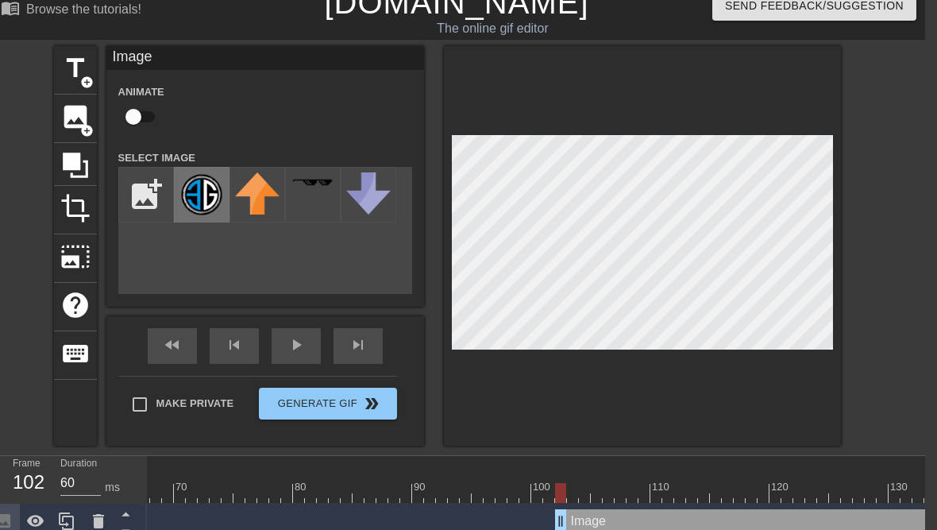
scroll to position [0, 12]
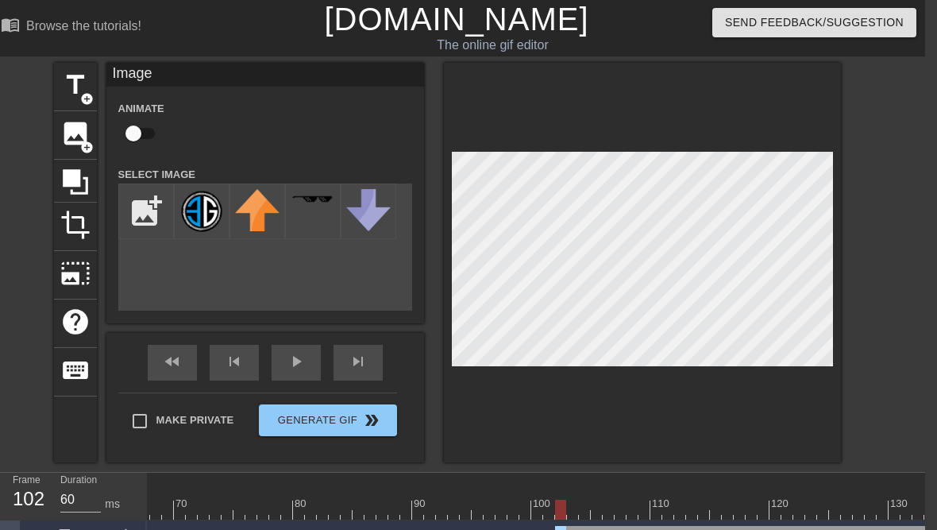
click at [605, 490] on div at bounding box center [609, 498] width 12 height 20
click at [647, 509] on div at bounding box center [88, 510] width 2180 height 20
click at [667, 517] on div at bounding box center [88, 510] width 2180 height 20
click at [665, 508] on div at bounding box center [88, 510] width 2180 height 20
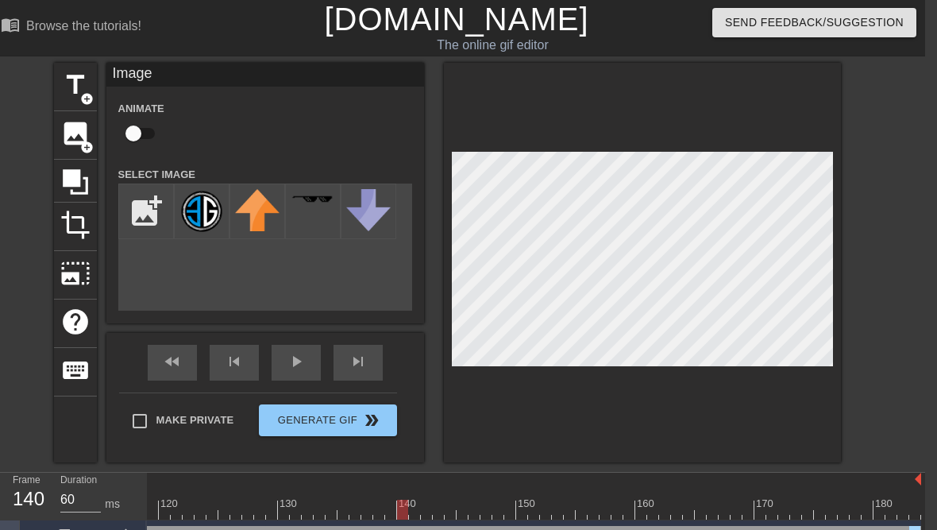
scroll to position [0, 1406]
drag, startPoint x: 495, startPoint y: 530, endPoint x: 318, endPoint y: 527, distance: 176.3
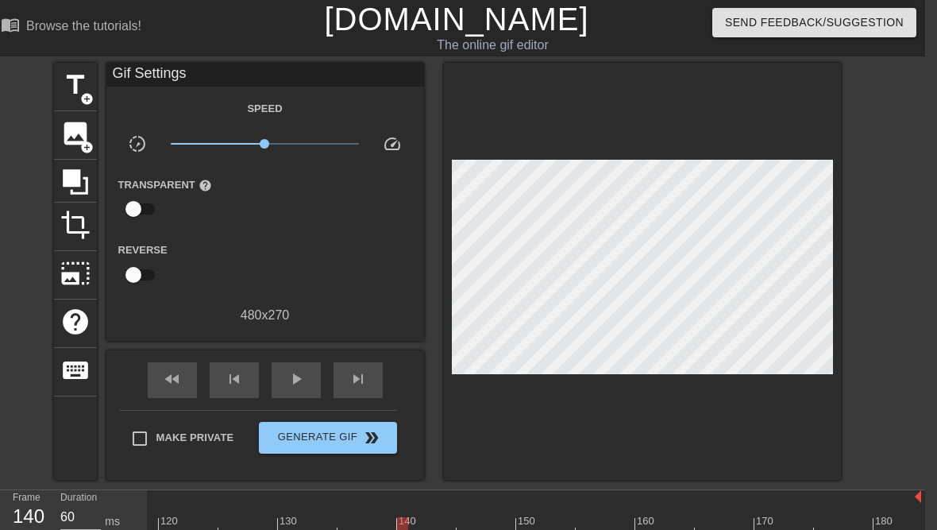
click at [81, 149] on span "add_circle" at bounding box center [87, 148] width 14 height 14
drag, startPoint x: 322, startPoint y: 546, endPoint x: 334, endPoint y: 546, distance: 11.9
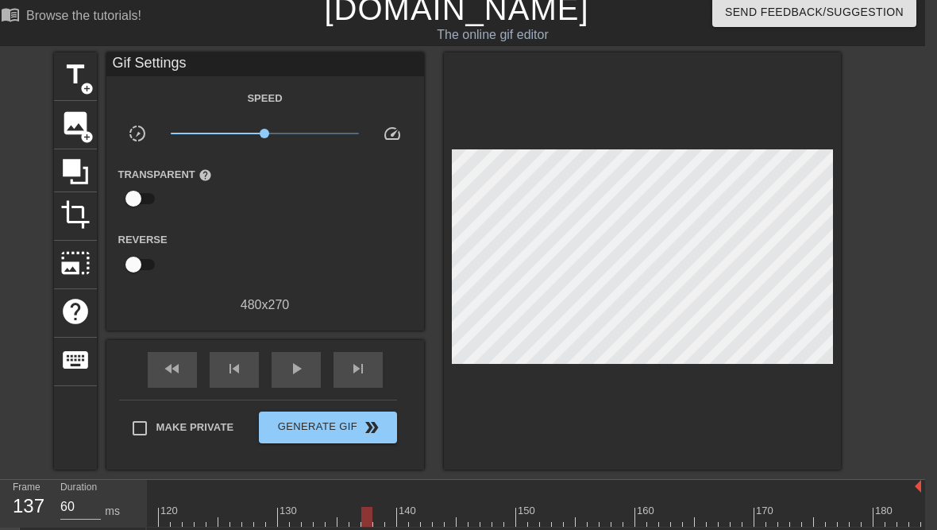
scroll to position [27, 12]
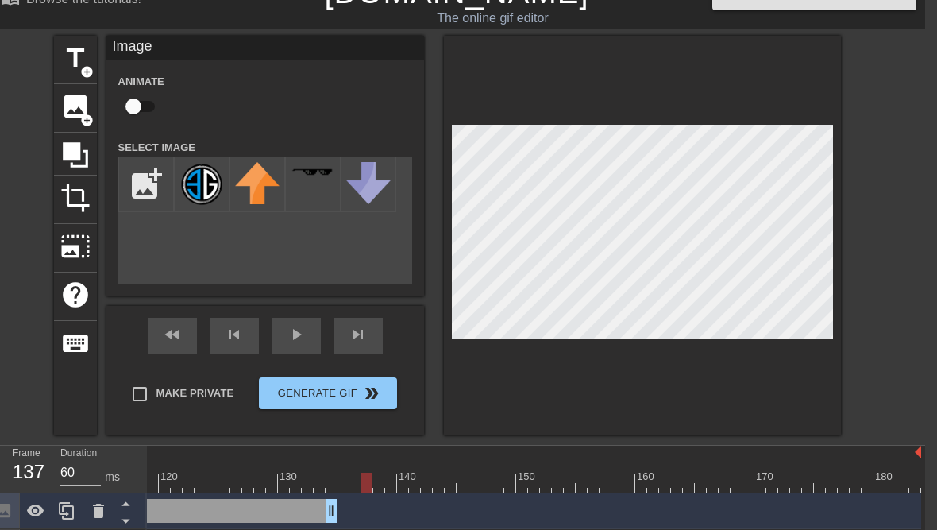
drag, startPoint x: 328, startPoint y: 511, endPoint x: 395, endPoint y: 512, distance: 67.5
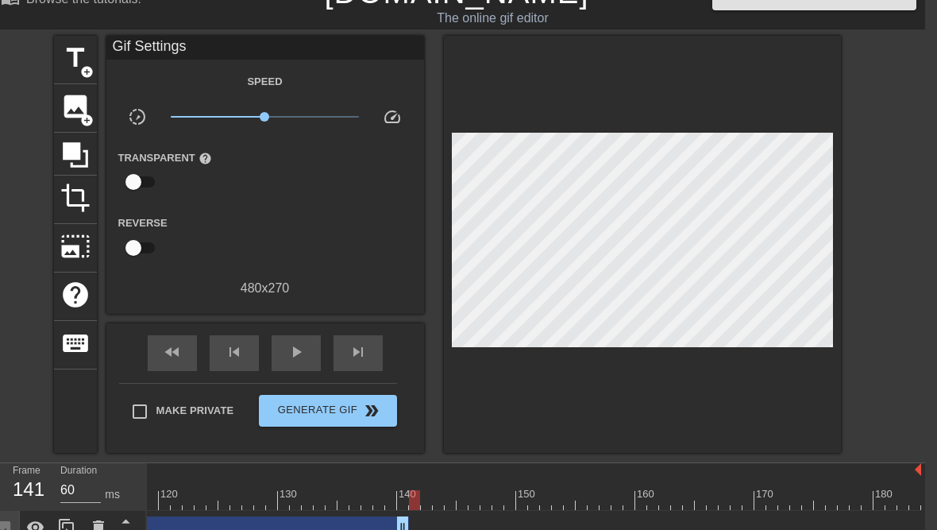
click at [491, 403] on div at bounding box center [642, 244] width 397 height 417
click at [58, 120] on div "image add_circle" at bounding box center [75, 108] width 43 height 48
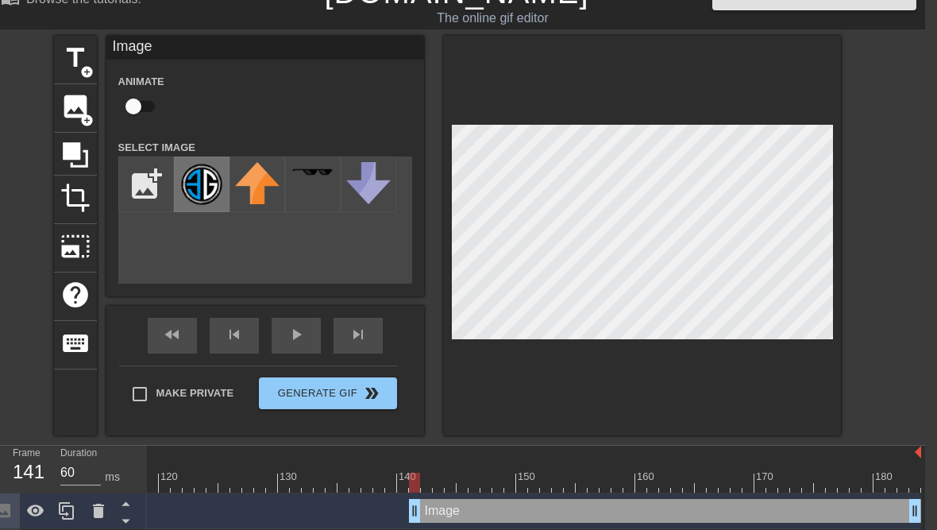
click at [176, 187] on div at bounding box center [202, 184] width 56 height 56
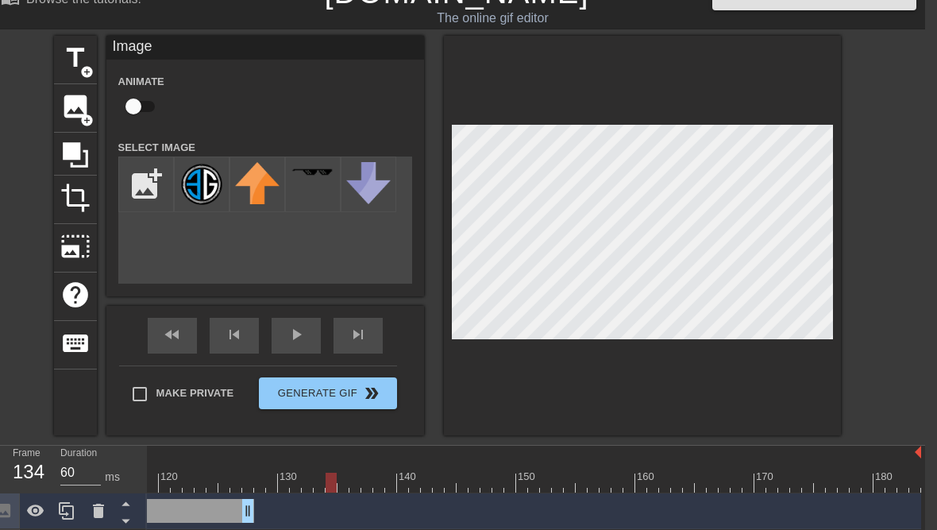
drag, startPoint x: 401, startPoint y: 517, endPoint x: 249, endPoint y: 527, distance: 152.8
drag, startPoint x: 311, startPoint y: 494, endPoint x: 249, endPoint y: 488, distance: 63.0
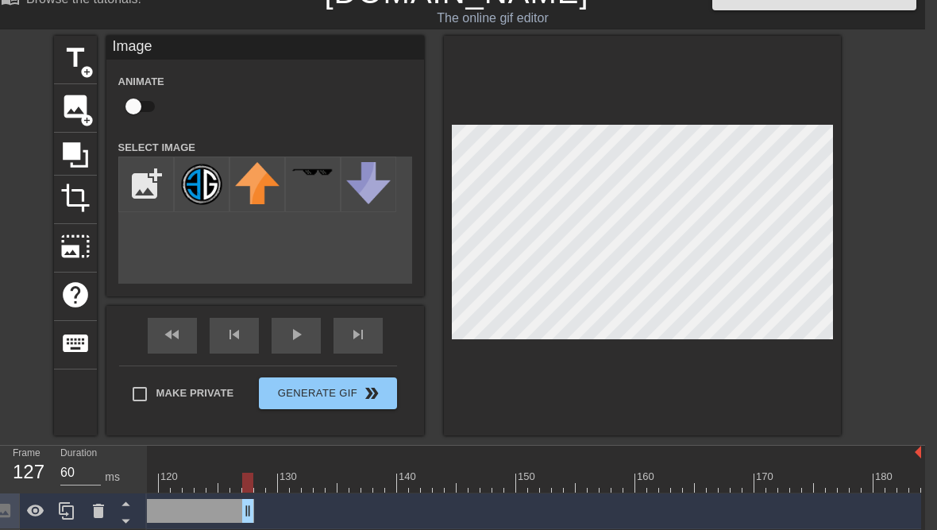
click at [249, 488] on div at bounding box center [247, 483] width 11 height 20
drag, startPoint x: 248, startPoint y: 503, endPoint x: 322, endPoint y: 504, distance: 73.9
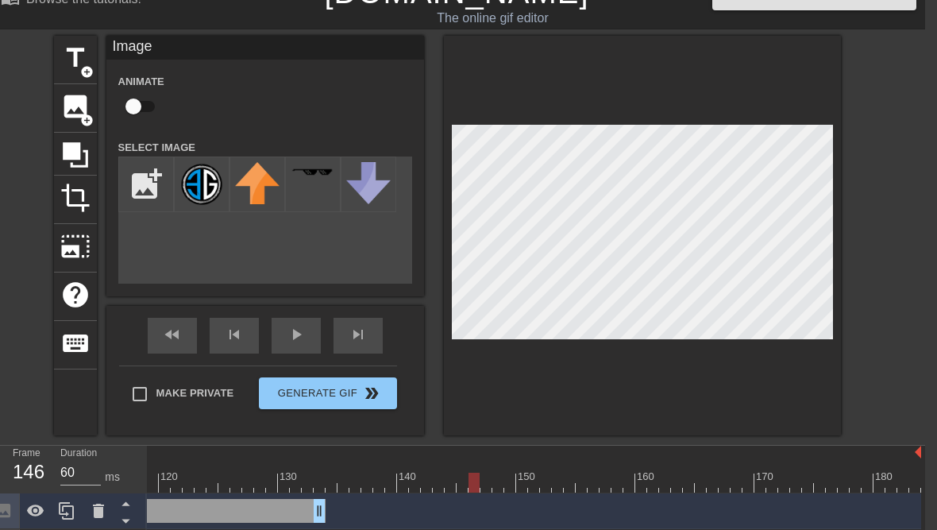
drag, startPoint x: 318, startPoint y: 516, endPoint x: 396, endPoint y: 510, distance: 78.1
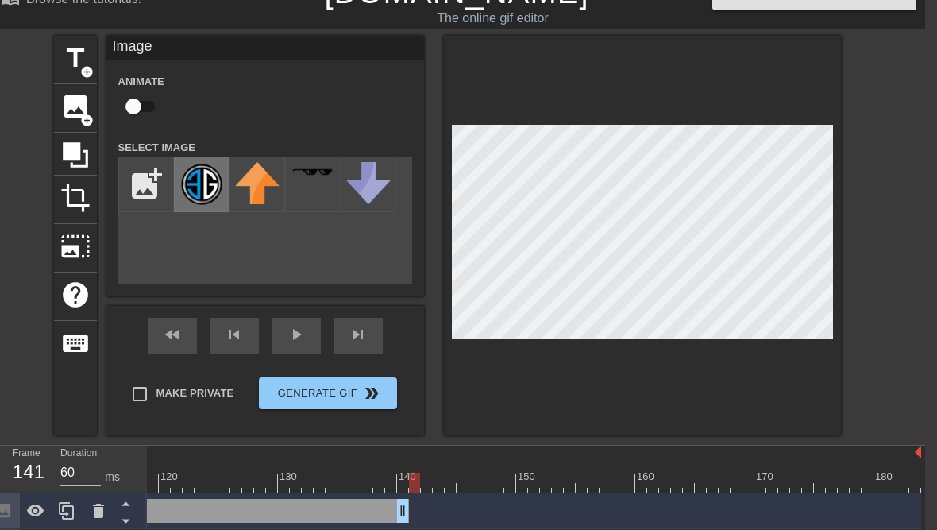
click at [198, 168] on img at bounding box center [201, 184] width 44 height 44
click at [199, 177] on img at bounding box center [201, 184] width 44 height 44
click at [194, 201] on img at bounding box center [201, 184] width 44 height 44
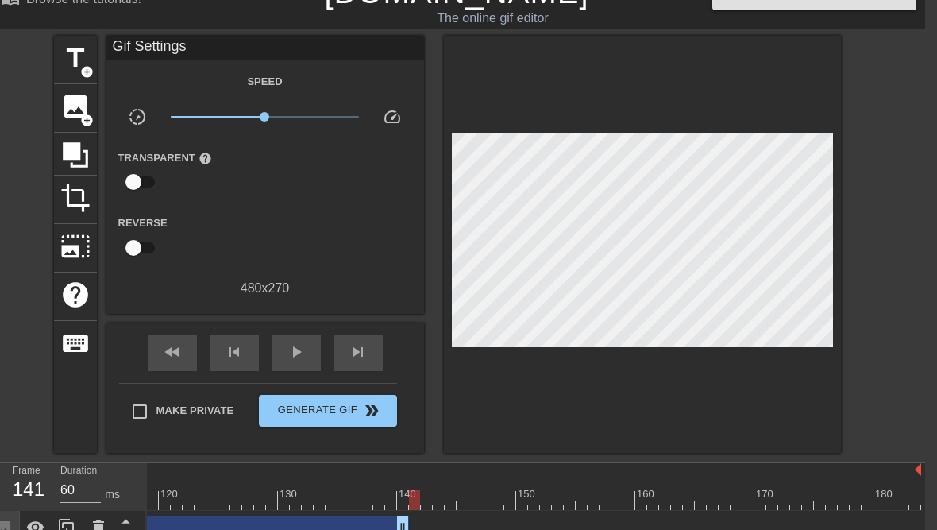
click at [499, 433] on div at bounding box center [642, 244] width 397 height 417
drag, startPoint x: 484, startPoint y: 494, endPoint x: 402, endPoint y: 492, distance: 82.6
click at [402, 492] on div at bounding box center [402, 500] width 11 height 20
click at [424, 507] on div at bounding box center [426, 500] width 11 height 20
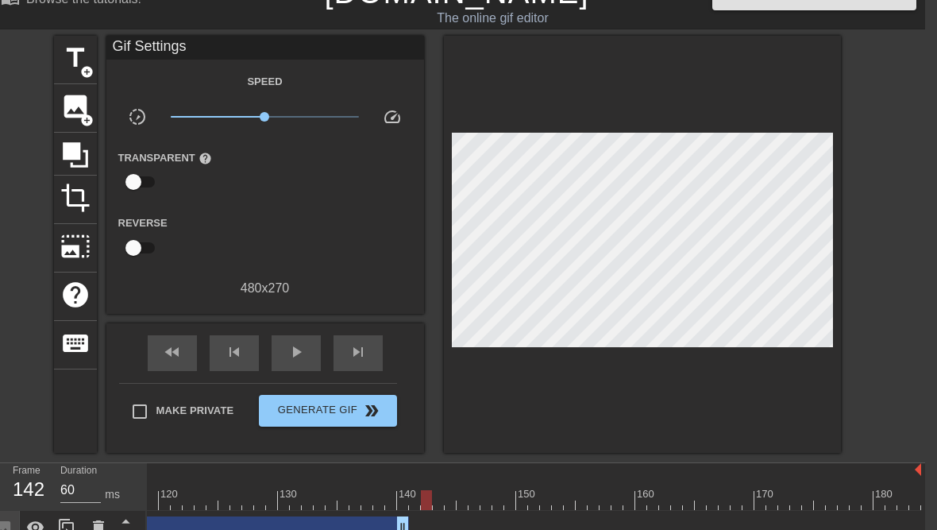
click at [291, 523] on div "Image drag_handle drag_handle" at bounding box center [135, 528] width 548 height 24
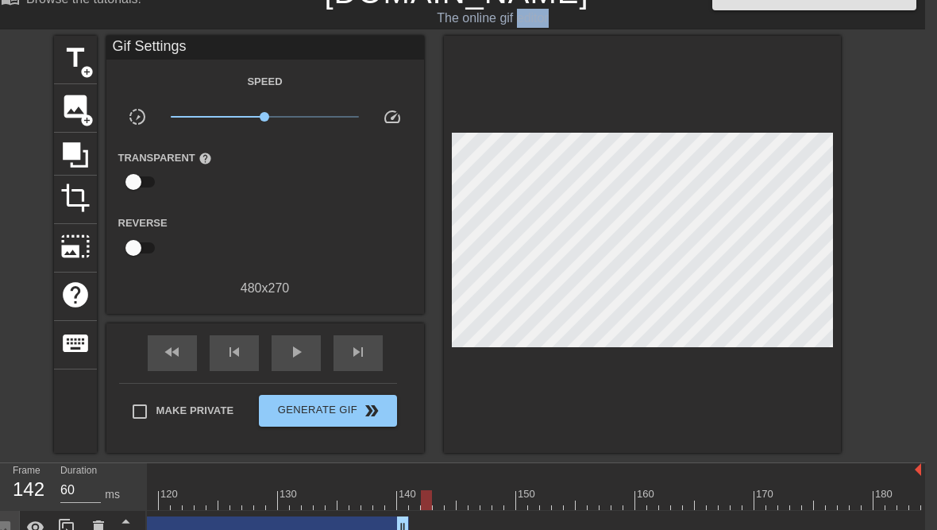
click at [290, 524] on div "Image drag_handle drag_handle" at bounding box center [135, 528] width 548 height 24
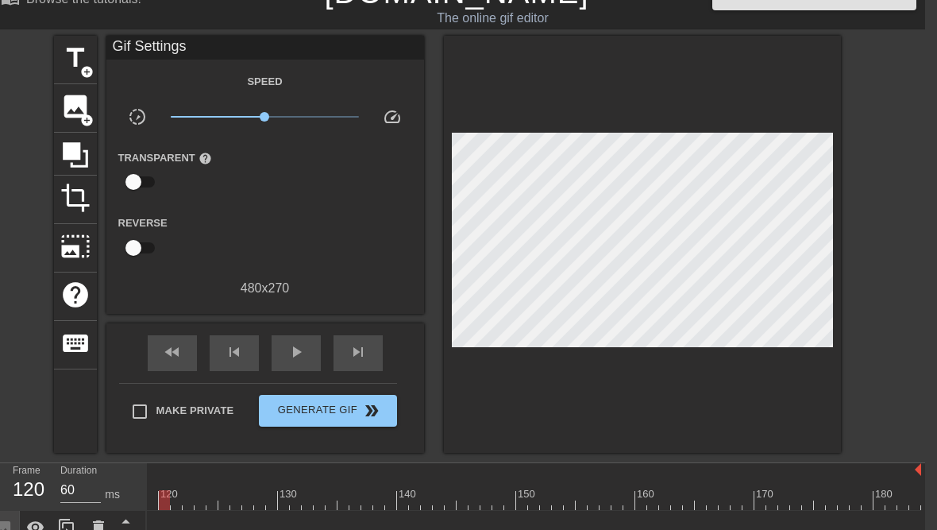
drag, startPoint x: 326, startPoint y: 503, endPoint x: 168, endPoint y: 453, distance: 166.8
click at [168, 453] on div "menu_book Browse the tutorials! [DOMAIN_NAME] The online gif editor Send Feedba…" at bounding box center [456, 295] width 937 height 645
click at [122, 529] on icon at bounding box center [126, 538] width 20 height 20
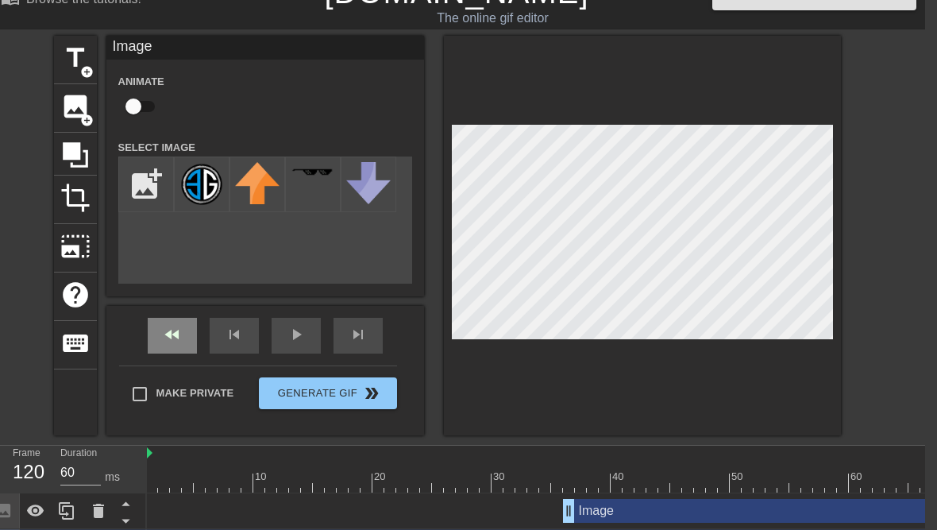
click at [174, 330] on div "fast_rewind skip_previous play_arrow skip_next" at bounding box center [265, 336] width 259 height 60
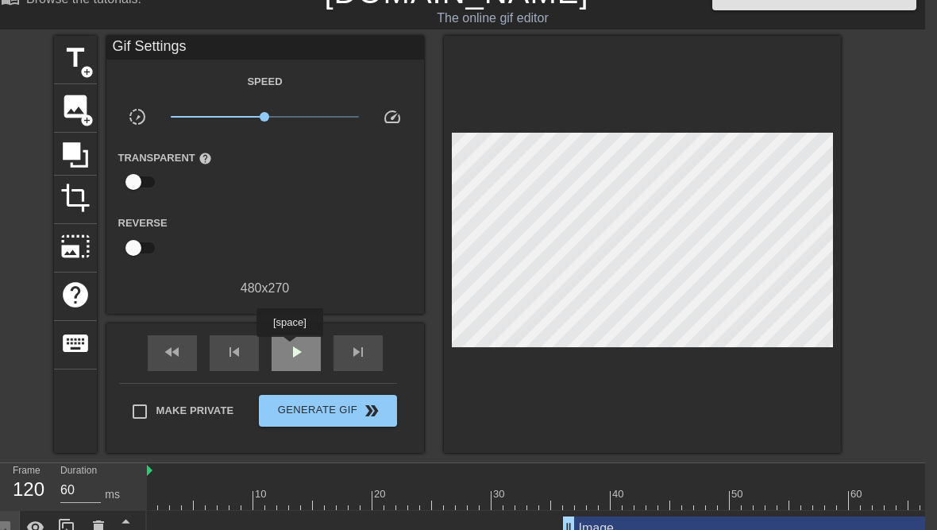
click at [291, 348] on span "play_arrow" at bounding box center [296, 351] width 19 height 19
click at [219, 338] on div "skip_previous" at bounding box center [234, 353] width 49 height 36
click at [228, 348] on span "skip_previous" at bounding box center [234, 351] width 19 height 19
click at [160, 353] on div "fast_rewind" at bounding box center [172, 353] width 49 height 36
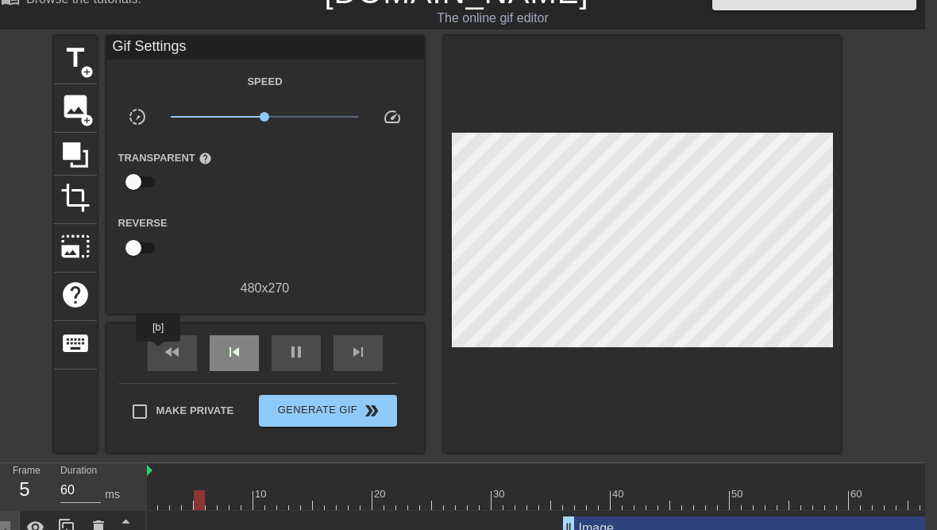
click at [222, 349] on div "skip_previous" at bounding box center [234, 353] width 49 height 36
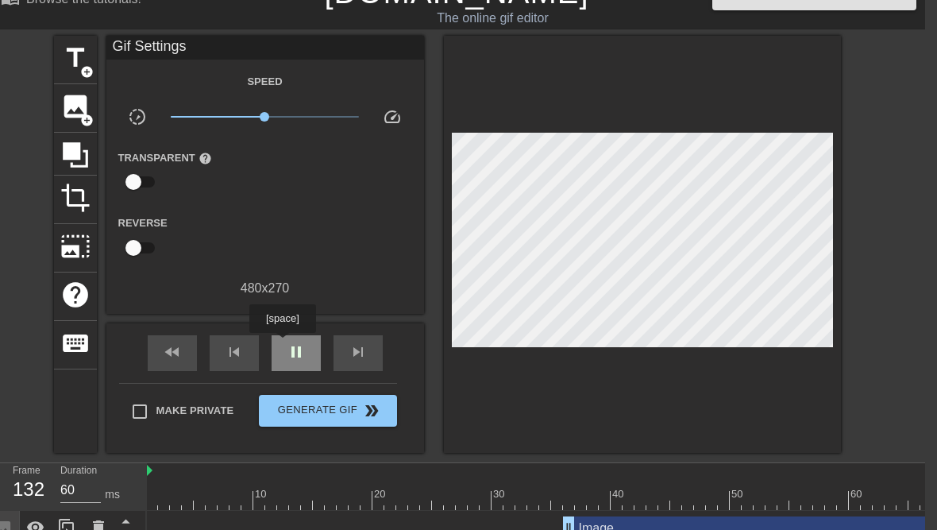
click at [284, 344] on div "pause" at bounding box center [296, 353] width 49 height 36
